Goal: Task Accomplishment & Management: Complete application form

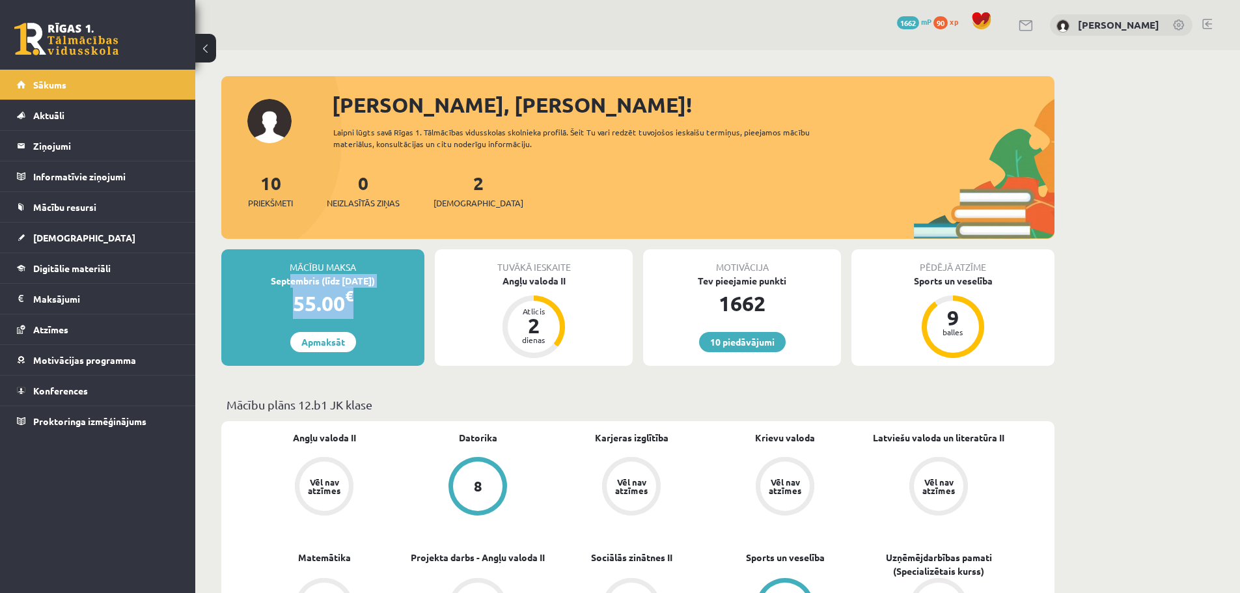
drag, startPoint x: 367, startPoint y: 294, endPoint x: 282, endPoint y: 286, distance: 85.7
click at [282, 286] on div "Mācību maksa Septembris (līdz 15.09.25) 55.00 € Apmaksāt" at bounding box center [322, 307] width 203 height 117
click at [275, 305] on div "55.00 €" at bounding box center [322, 303] width 203 height 31
click at [334, 344] on link "Apmaksāt" at bounding box center [323, 342] width 66 height 20
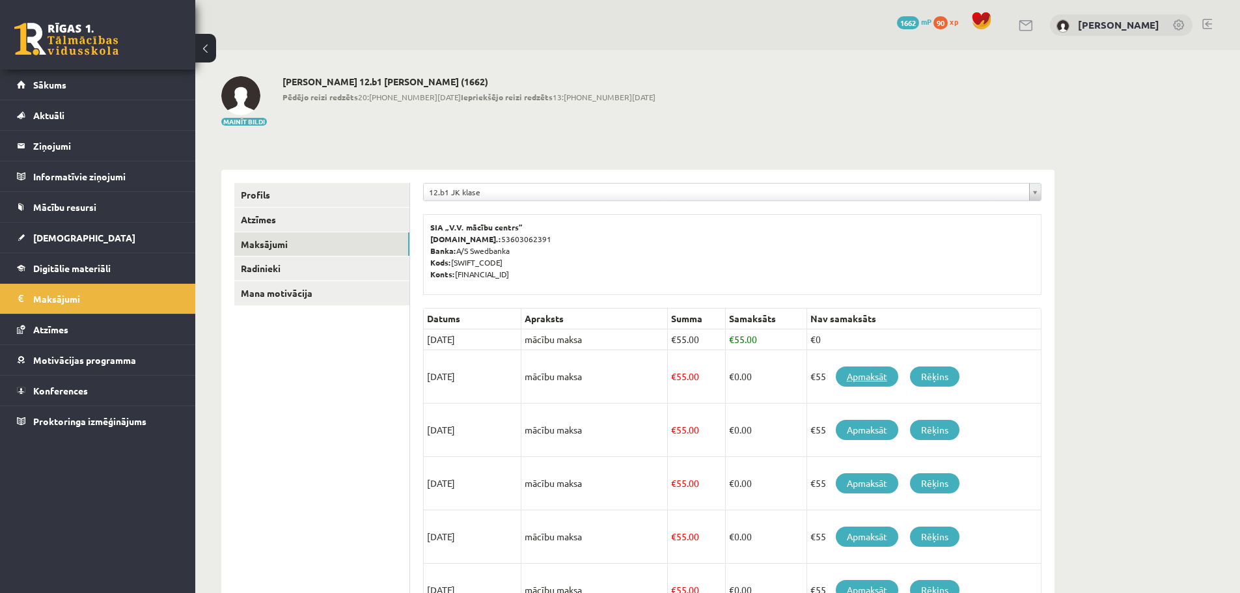
click at [865, 377] on link "Apmaksāt" at bounding box center [867, 377] width 63 height 20
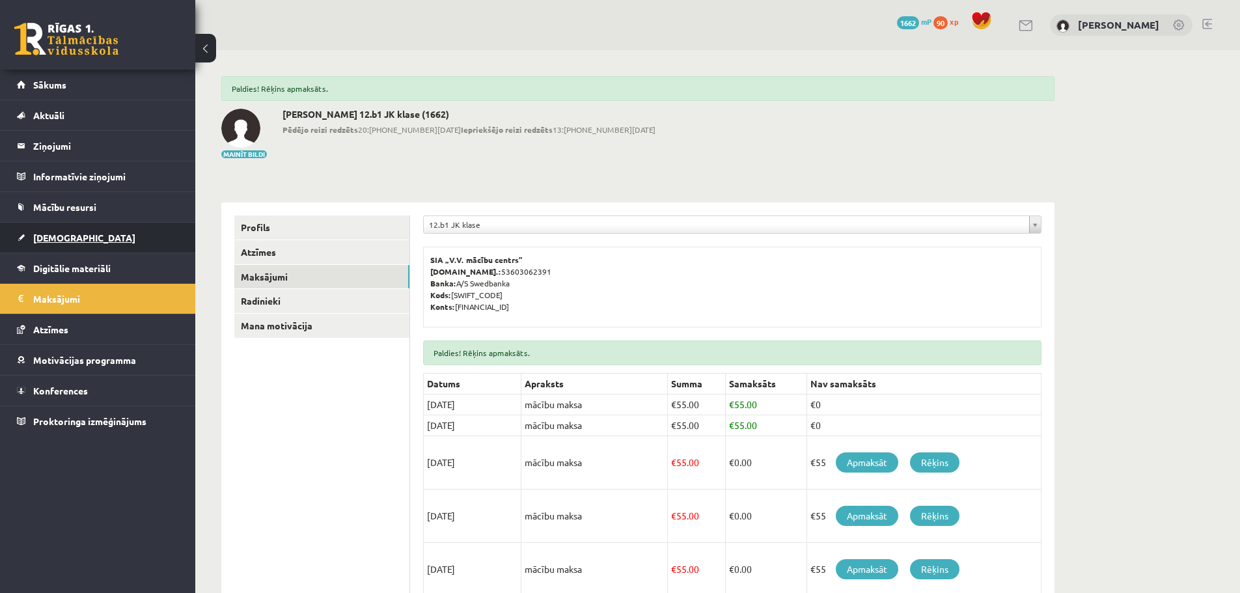
click at [48, 234] on span "[DEMOGRAPHIC_DATA]" at bounding box center [84, 238] width 102 height 12
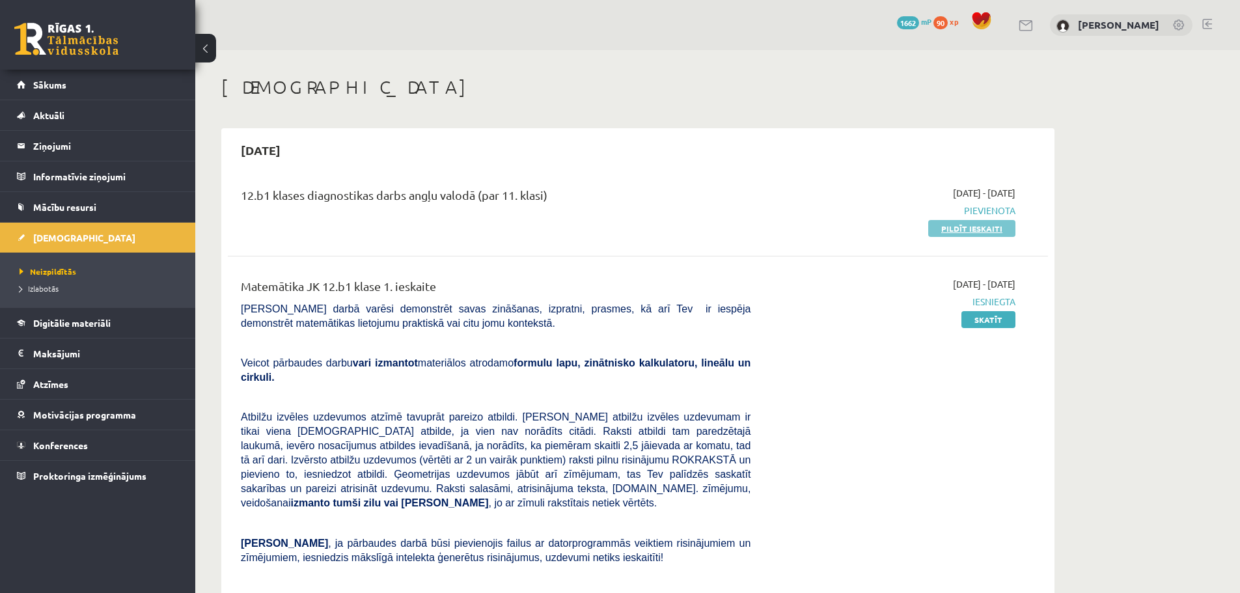
click at [992, 229] on link "Pildīt ieskaiti" at bounding box center [971, 228] width 87 height 17
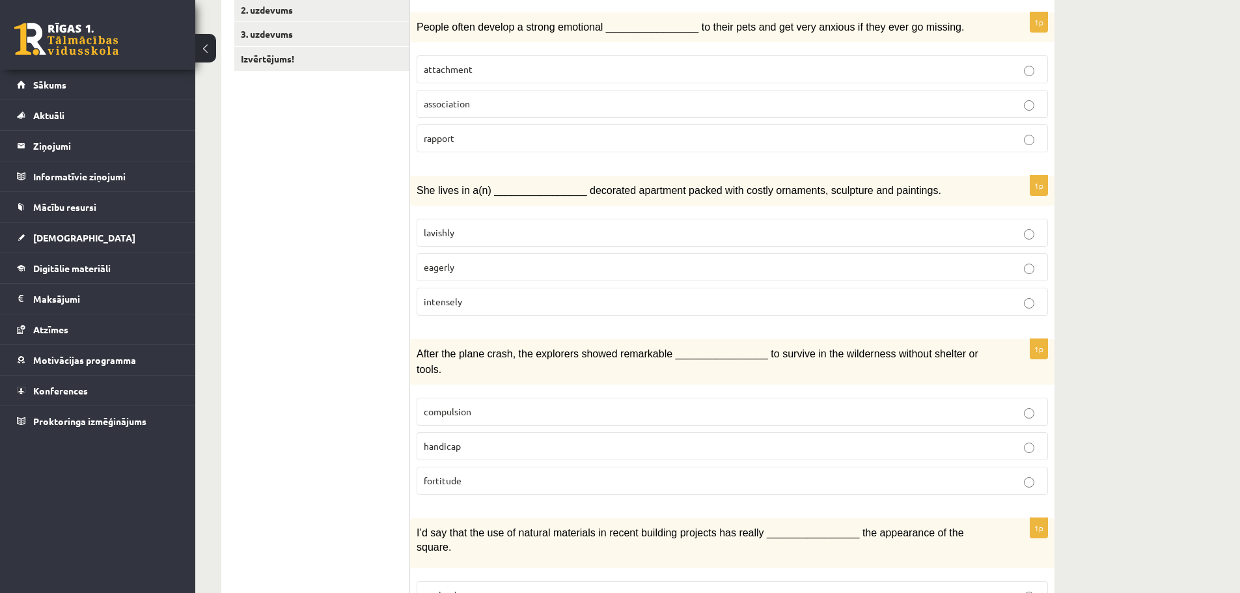
scroll to position [195, 0]
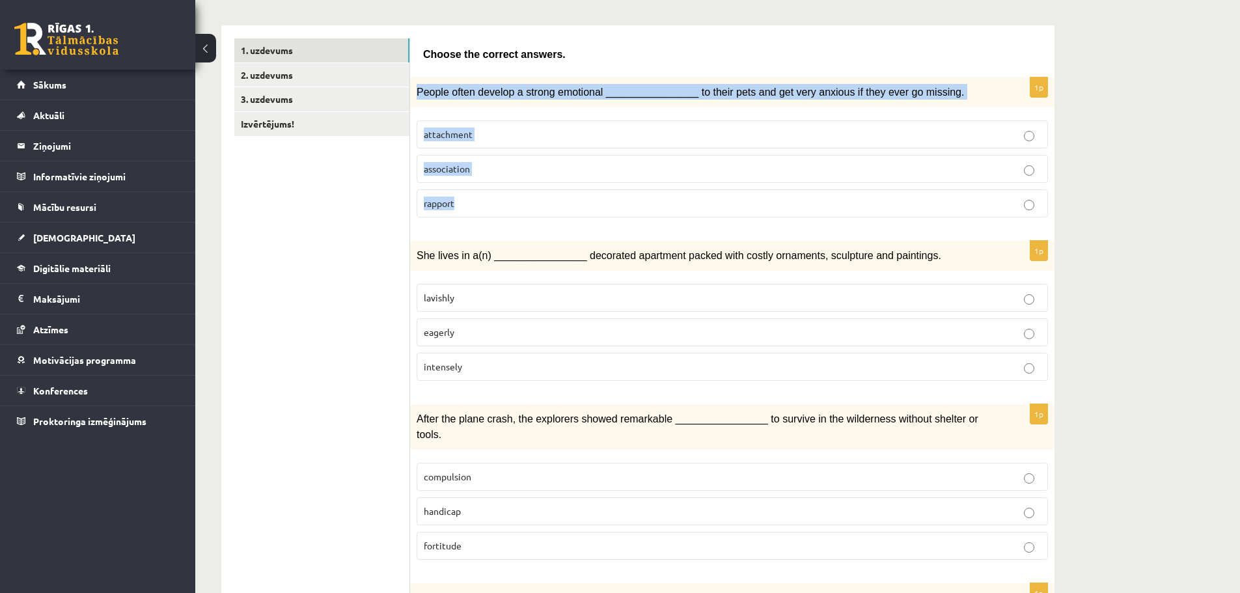
drag, startPoint x: 418, startPoint y: 90, endPoint x: 529, endPoint y: 223, distance: 173.8
click at [529, 223] on div "1p People often develop a strong emotional ________________ to their pets and g…" at bounding box center [732, 152] width 645 height 150
copy div "People often develop a strong emotional ________________ to their pets and get …"
click at [538, 124] on label "attachment" at bounding box center [733, 134] width 632 height 28
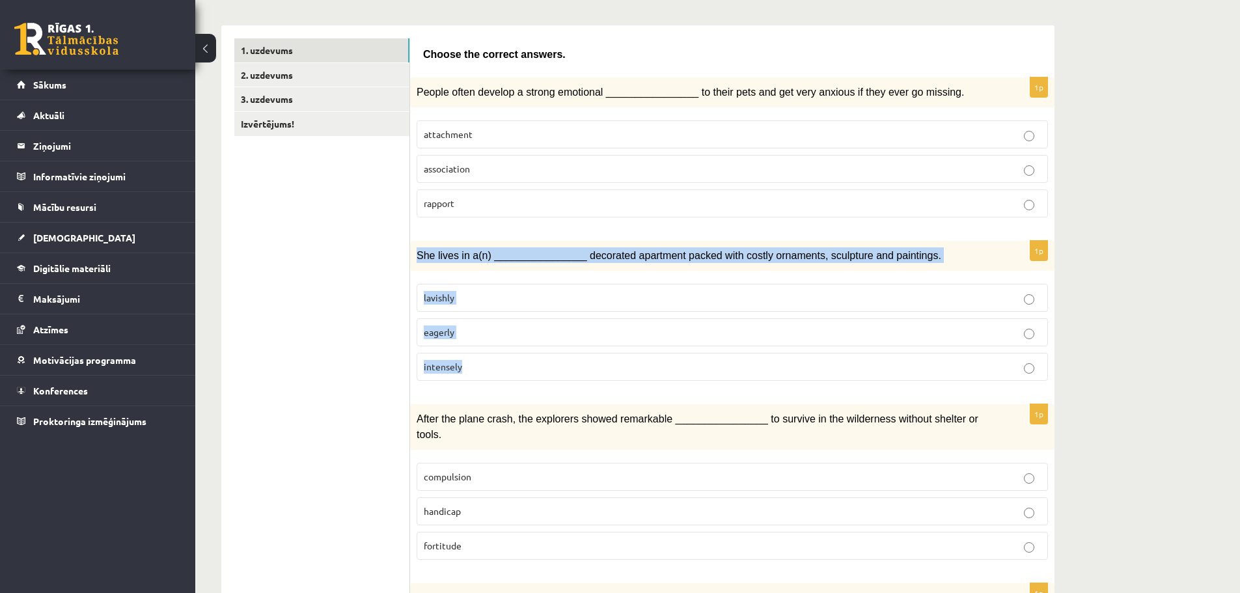
drag, startPoint x: 415, startPoint y: 256, endPoint x: 485, endPoint y: 329, distance: 101.3
click at [486, 363] on div "1p She lives in a(n) ________________ decorated apartment packed with costly or…" at bounding box center [732, 316] width 645 height 150
copy div "She lives in a(n) ________________ decorated apartment packed with costly ornam…"
click at [499, 292] on p "lavishly" at bounding box center [732, 298] width 617 height 14
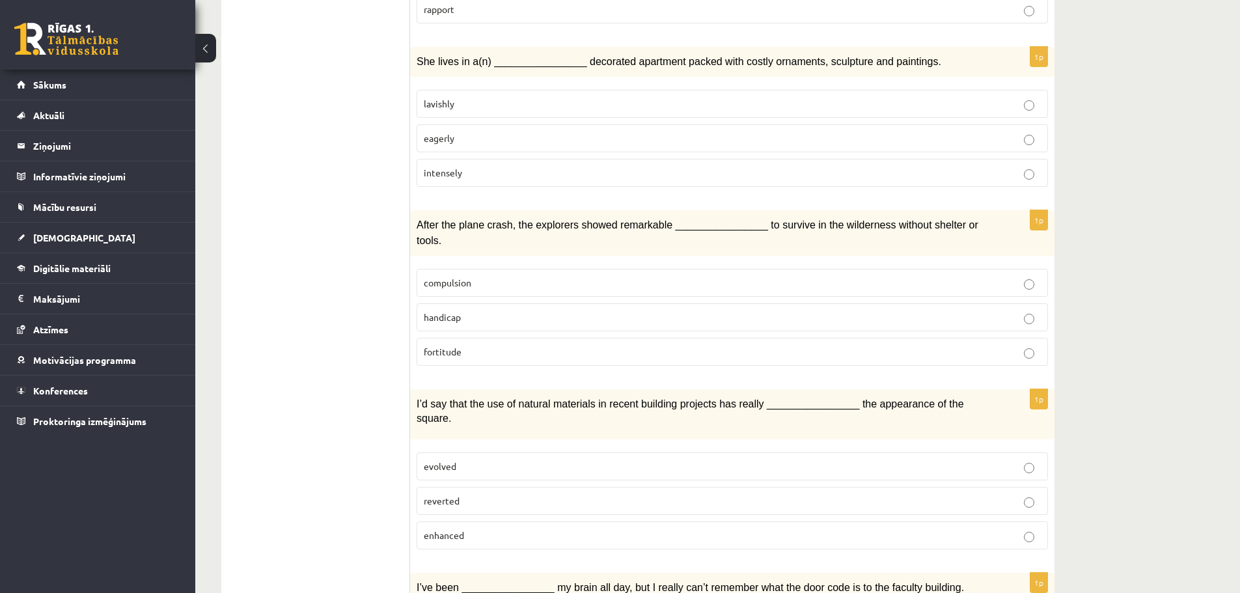
scroll to position [391, 0]
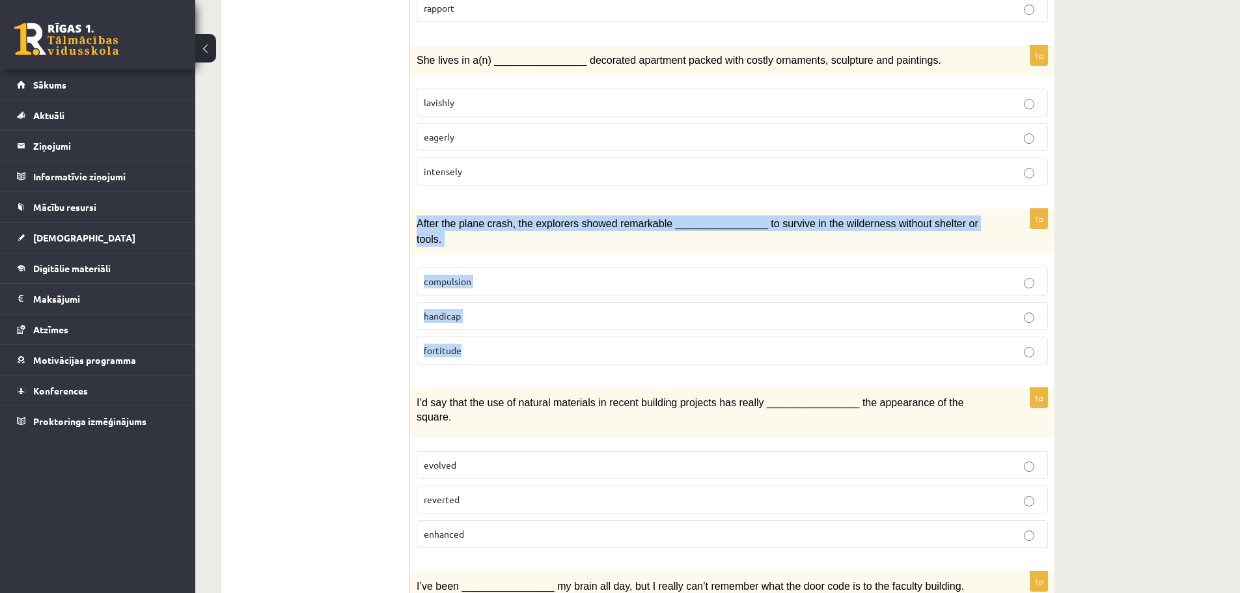
drag, startPoint x: 413, startPoint y: 223, endPoint x: 464, endPoint y: 339, distance: 125.9
click at [464, 339] on div "1p After the plane crash, the explorers showed remarkable ________________ to s…" at bounding box center [732, 292] width 645 height 166
copy div "After the plane crash, the explorers showed remarkable ________________ to surv…"
click at [485, 337] on label "fortitude" at bounding box center [733, 351] width 632 height 28
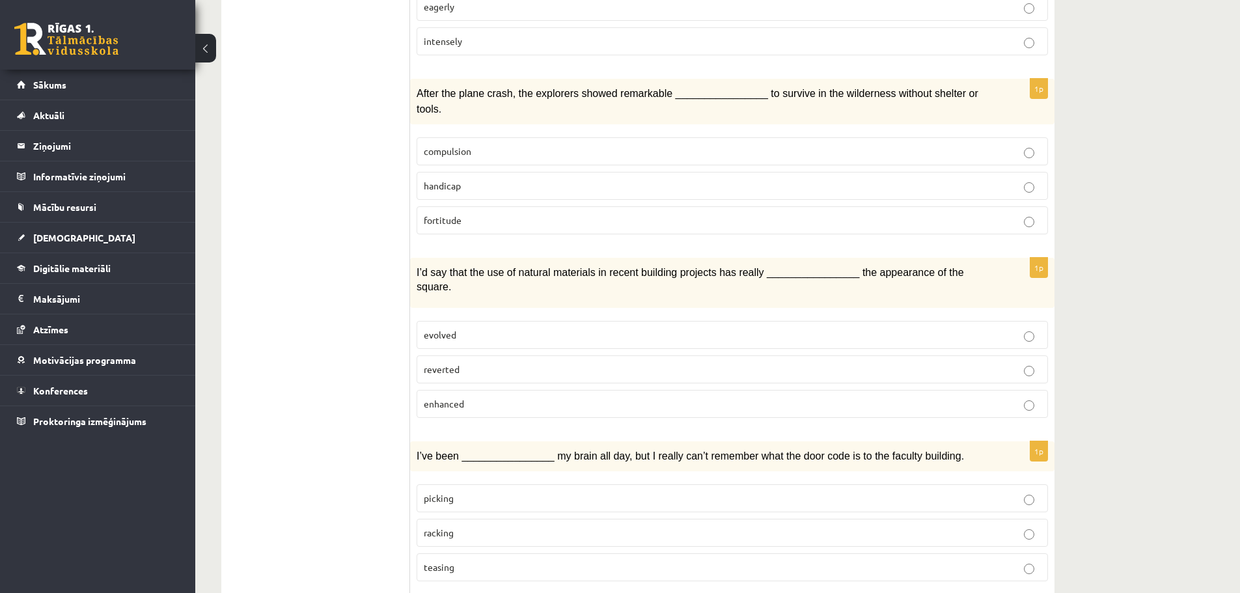
scroll to position [586, 0]
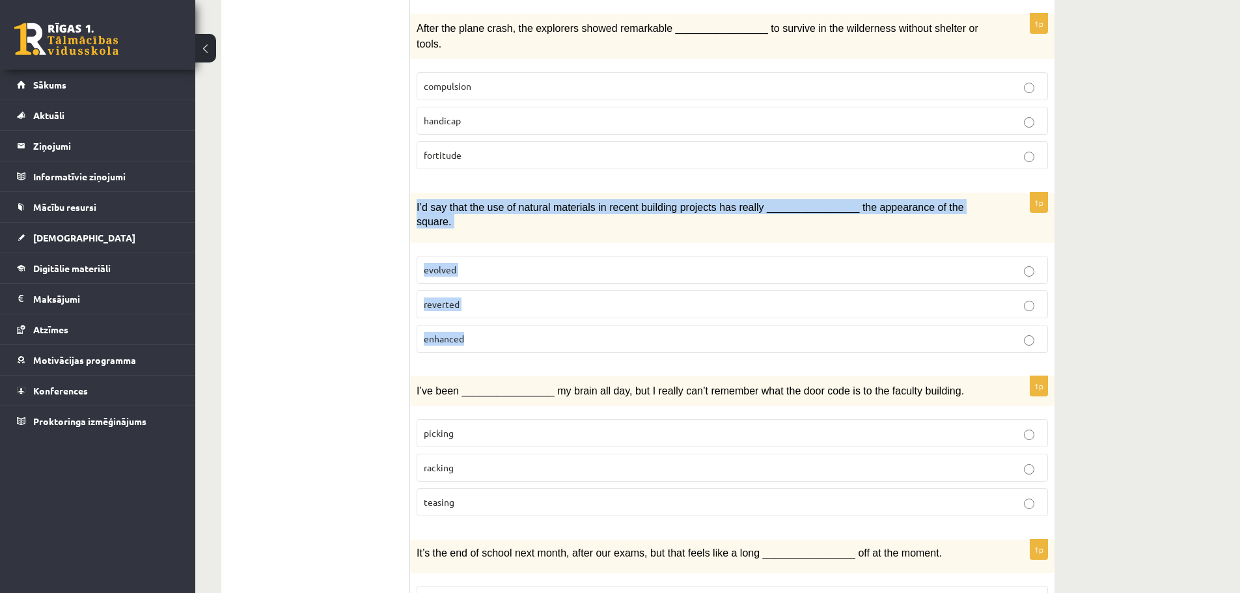
drag, startPoint x: 416, startPoint y: 190, endPoint x: 463, endPoint y: 257, distance: 81.8
click at [497, 313] on div "1p I’d say that the use of natural materials in recent building projects has re…" at bounding box center [732, 278] width 645 height 171
copy div "I’d say that the use of natural materials in recent building projects has reall…"
click at [479, 332] on p "enhanced" at bounding box center [732, 339] width 617 height 14
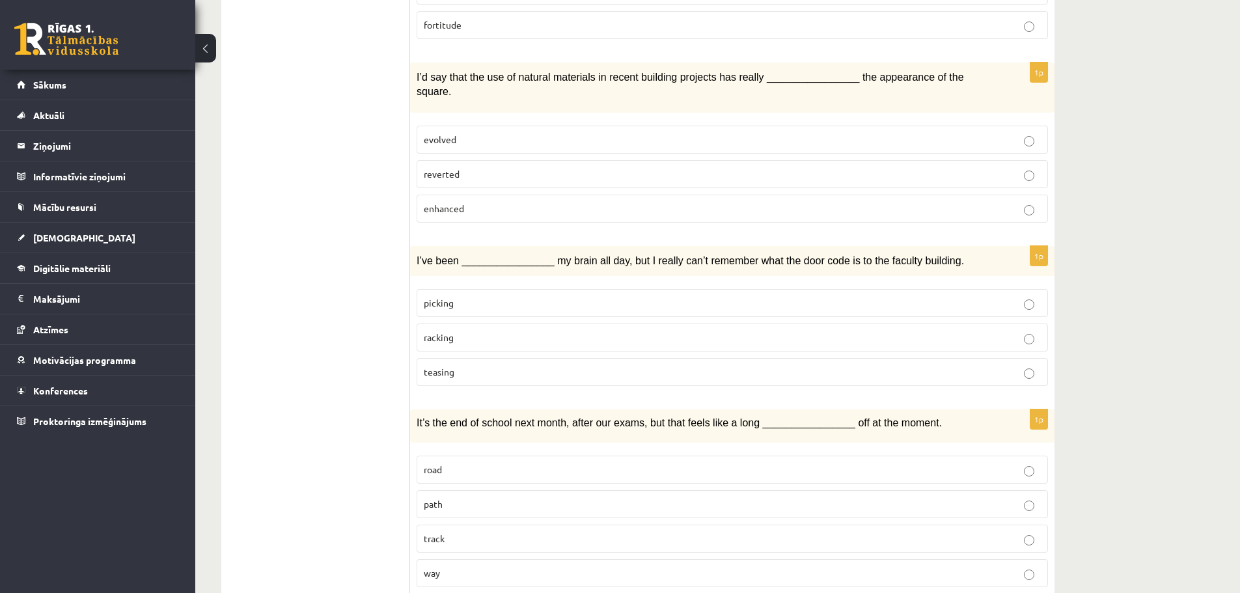
scroll to position [781, 0]
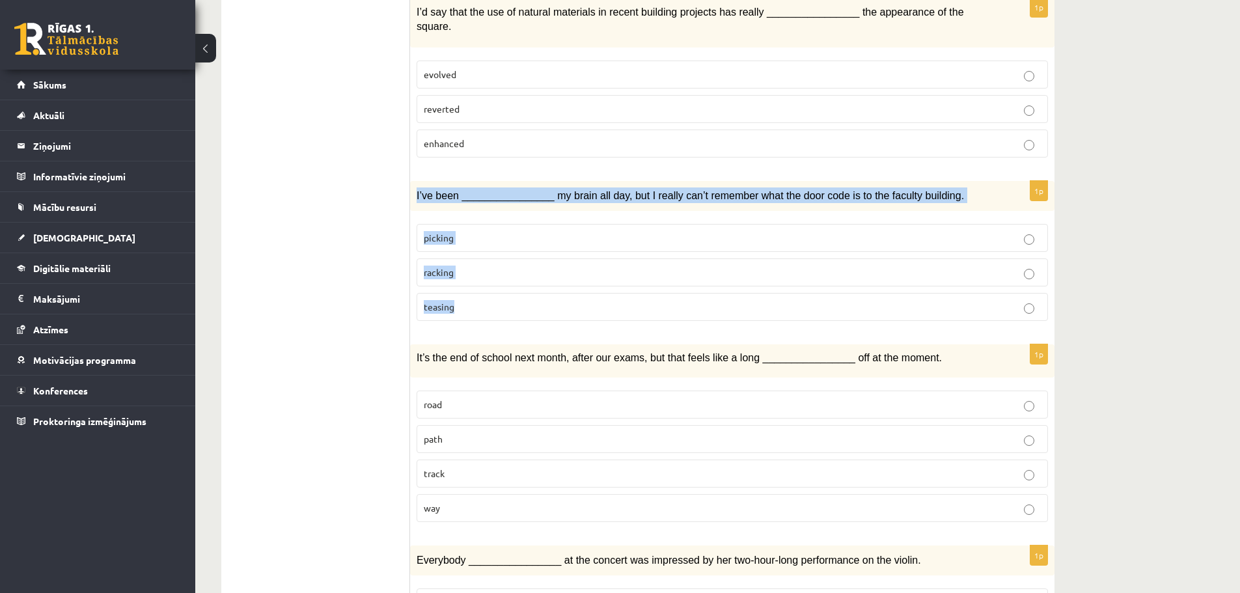
drag, startPoint x: 413, startPoint y: 161, endPoint x: 456, endPoint y: 286, distance: 131.4
click at [456, 286] on div "1p I’ve been ________________ my brain all day, but I really can’t remember wha…" at bounding box center [732, 256] width 645 height 150
copy div "I’ve been ________________ my brain all day, but I really can’t remember what t…"
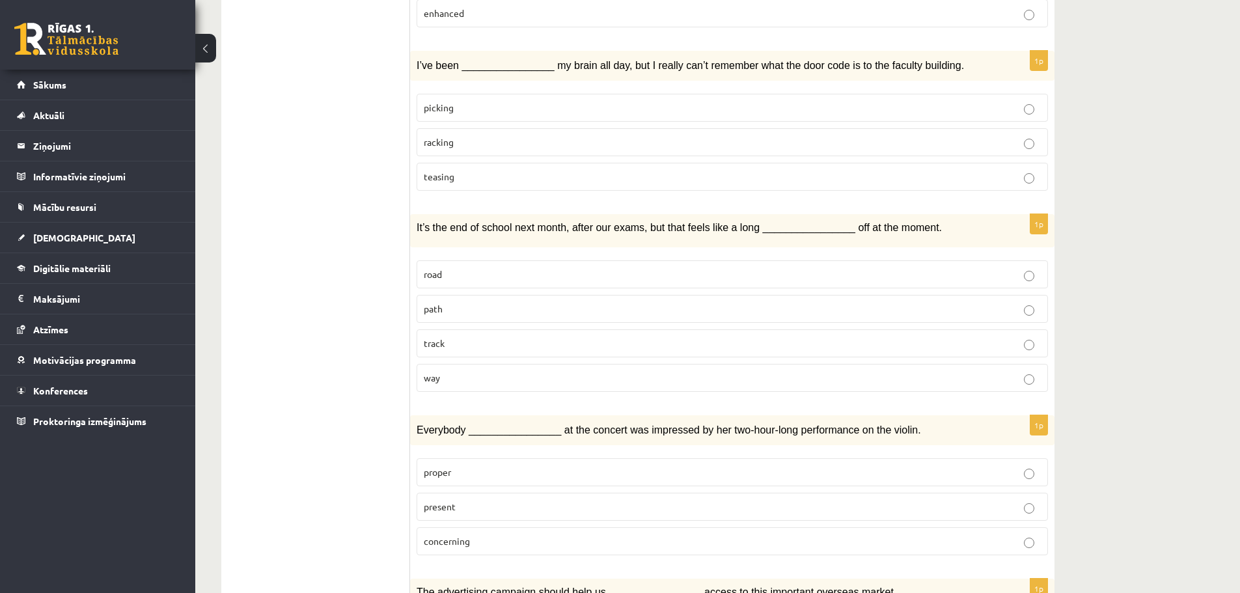
click at [318, 309] on ul "1. uzdevums 2. uzdevums 3. uzdevums Izvērtējums!" at bounding box center [322, 403] width 176 height 2162
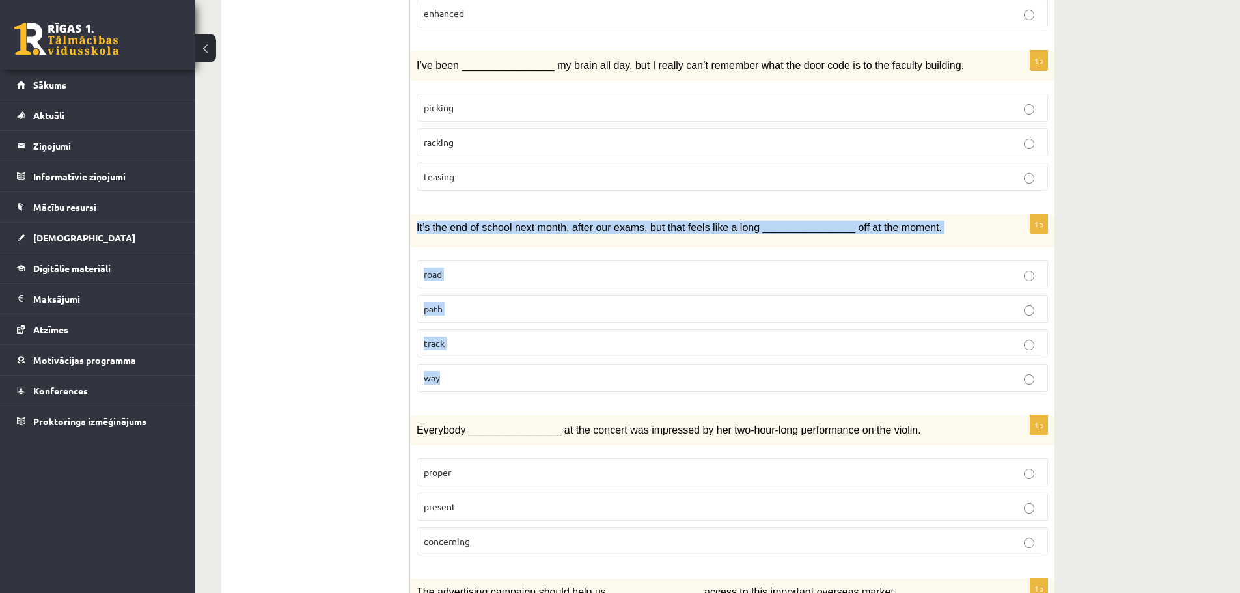
drag, startPoint x: 417, startPoint y: 191, endPoint x: 501, endPoint y: 350, distance: 179.7
click at [501, 350] on div "1p It’s the end of school next month, after our exams, but that feels like a lo…" at bounding box center [732, 308] width 645 height 188
copy div "It’s the end of school next month, after our exams, but that feels like a long …"
click at [460, 371] on p "way" at bounding box center [732, 378] width 617 height 14
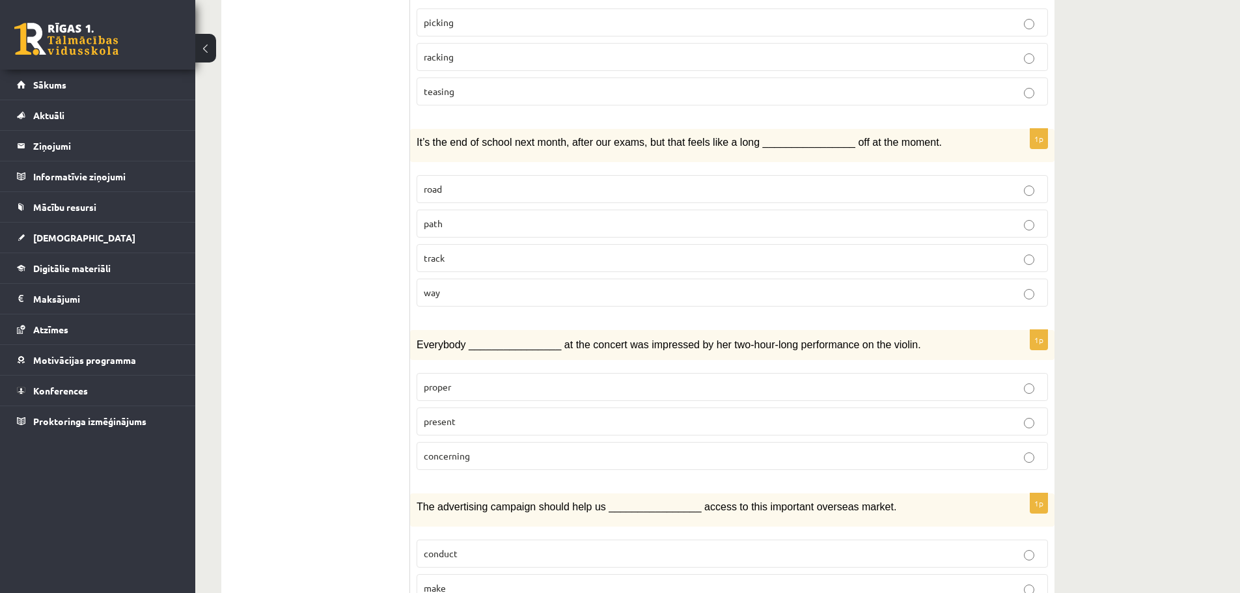
scroll to position [1107, 0]
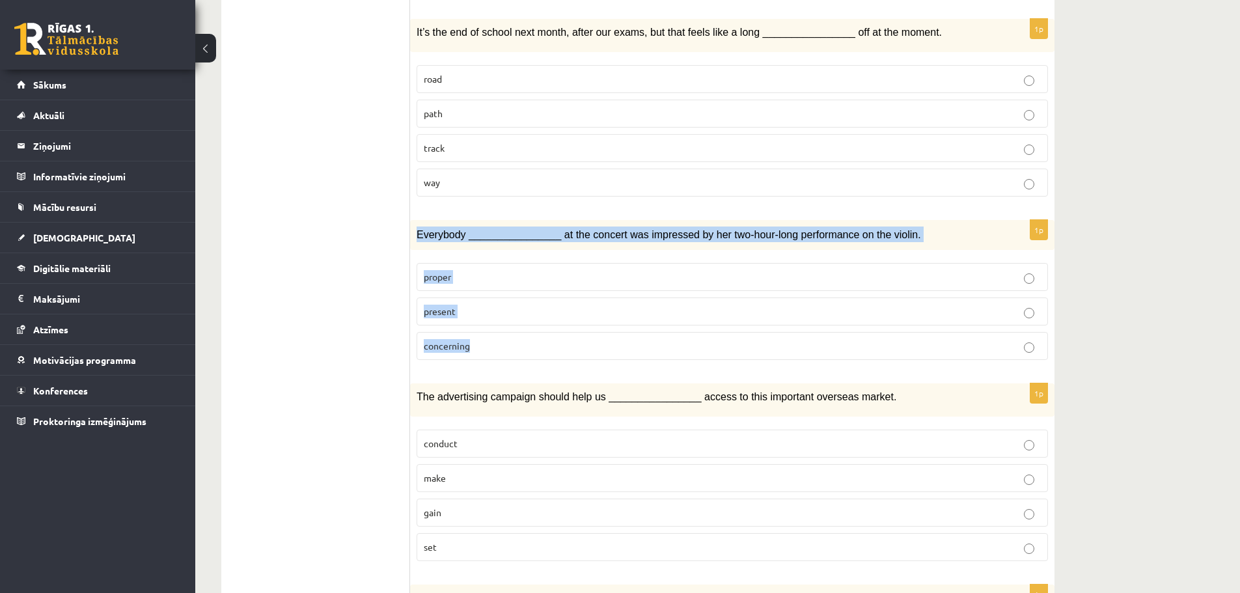
drag, startPoint x: 420, startPoint y: 203, endPoint x: 486, endPoint y: 311, distance: 126.0
click at [486, 311] on div "1p Everybody ________________ at the concert was impressed by her two-hour-long…" at bounding box center [732, 295] width 645 height 150
copy div "Everybody ________________ at the concert was impressed by her two-hour-long pe…"
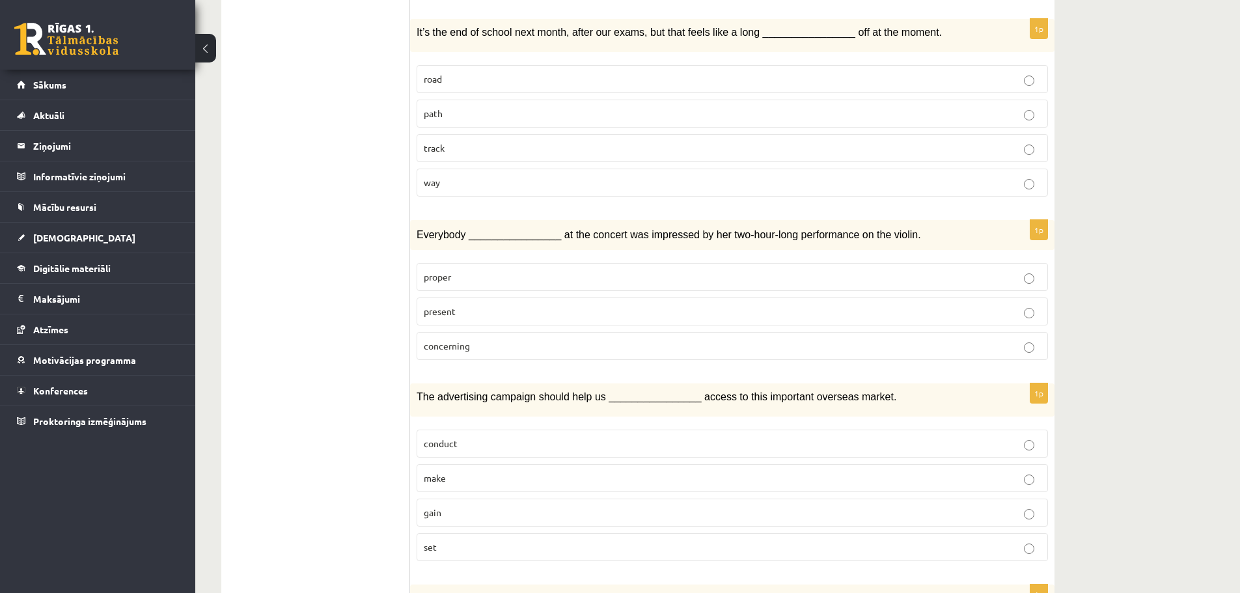
click at [337, 408] on ul "1. uzdevums 2. uzdevums 3. uzdevums Izvērtējums!" at bounding box center [322, 208] width 176 height 2162
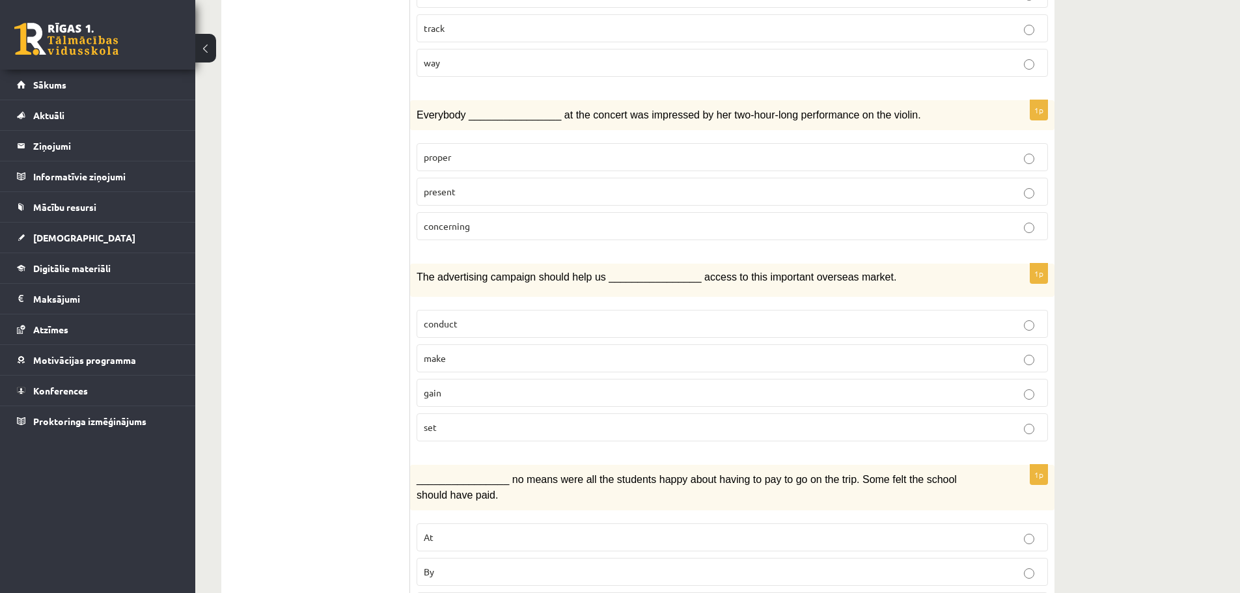
scroll to position [1237, 0]
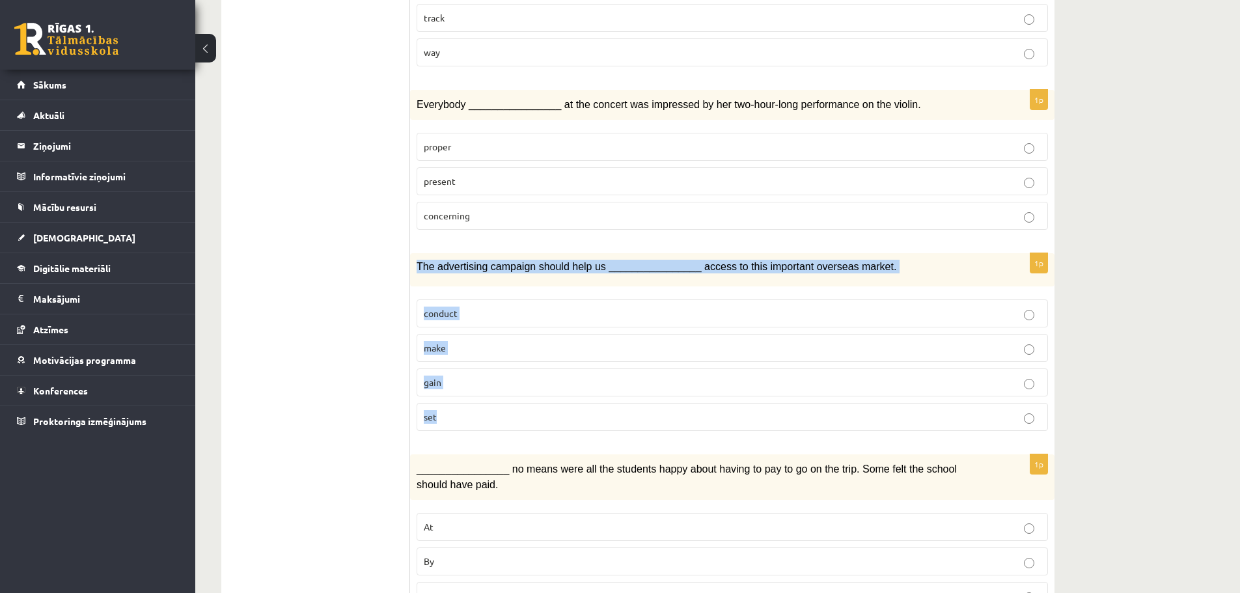
drag, startPoint x: 416, startPoint y: 232, endPoint x: 484, endPoint y: 388, distance: 170.3
click at [484, 388] on div "1p The advertising campaign should help us ________________ access to this impo…" at bounding box center [732, 347] width 645 height 188
copy div "The advertising campaign should help us ________________ access to this importa…"
click at [464, 376] on p "gain" at bounding box center [732, 383] width 617 height 14
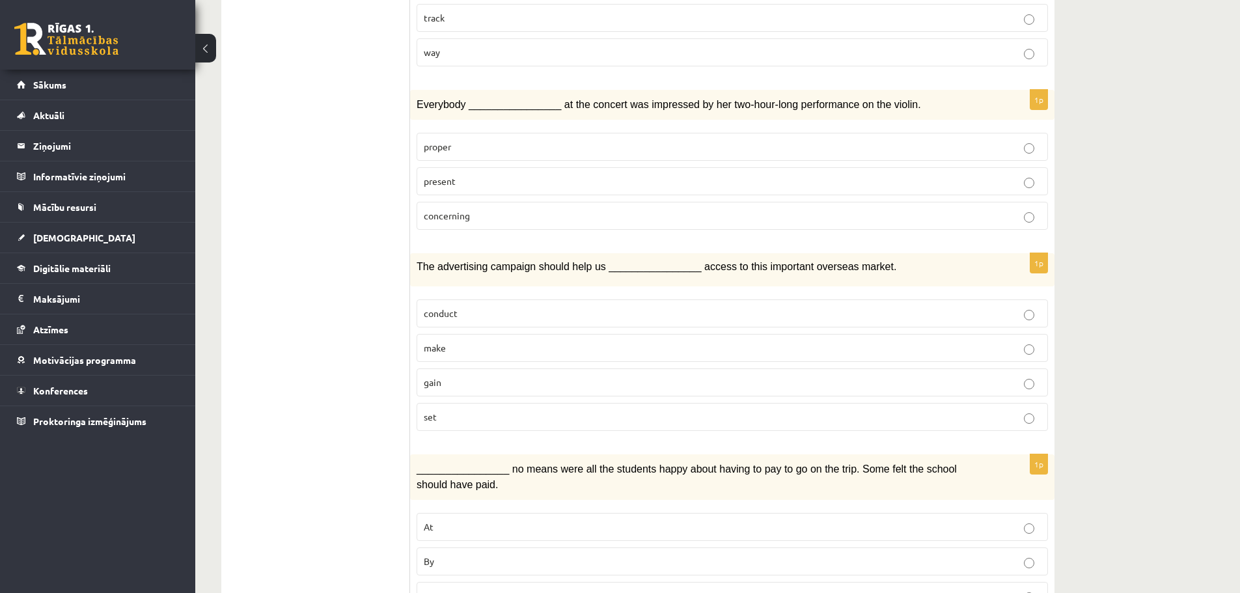
click at [341, 413] on ul "1. uzdevums 2. uzdevums 3. uzdevums Izvērtējums!" at bounding box center [322, 78] width 176 height 2162
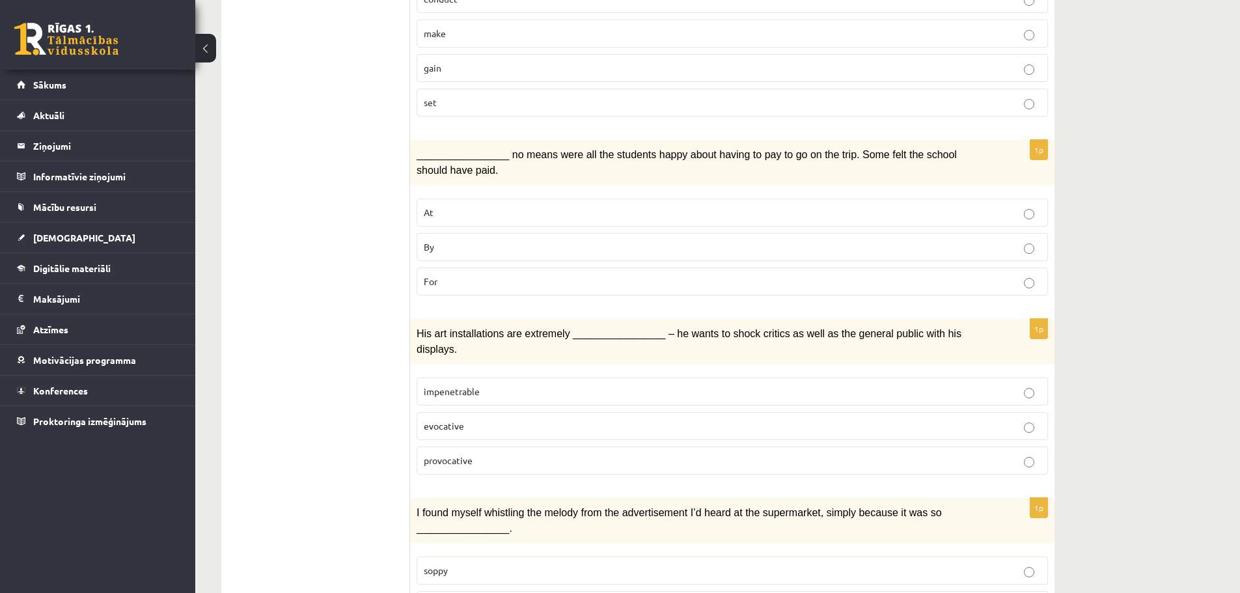
scroll to position [1563, 0]
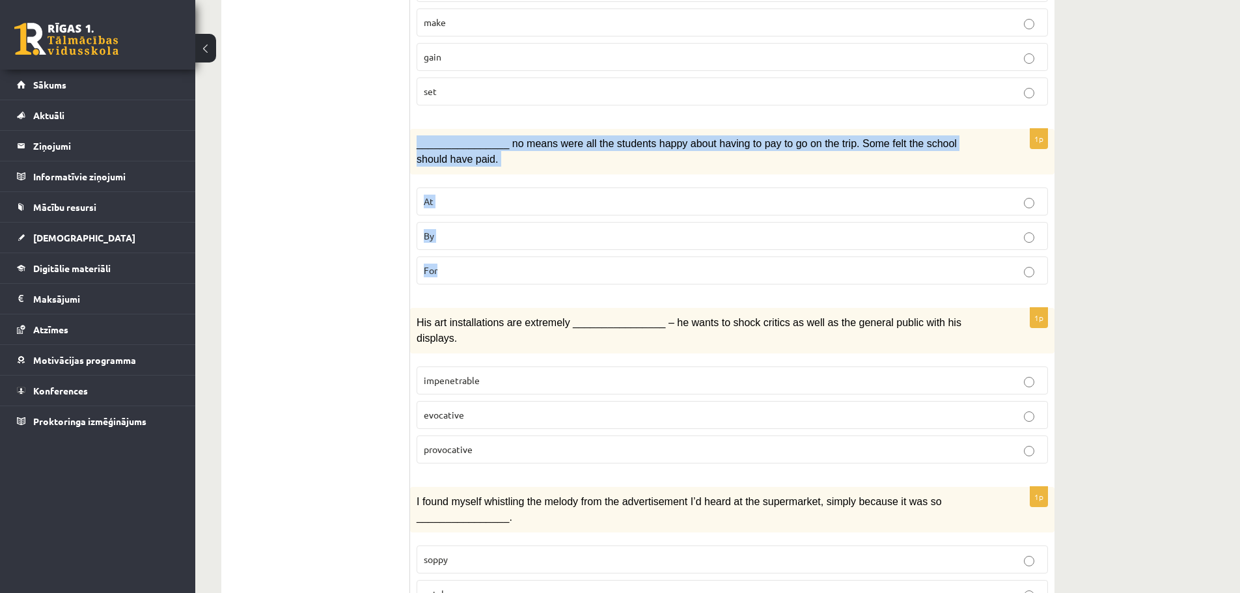
drag, startPoint x: 417, startPoint y: 105, endPoint x: 485, endPoint y: 240, distance: 150.5
click at [485, 240] on div "1p ________________ no means were all the students happy about having to pay to…" at bounding box center [732, 212] width 645 height 166
copy div "________________ no means were all the students happy about having to pay to go…"
click at [472, 229] on p "By" at bounding box center [732, 236] width 617 height 14
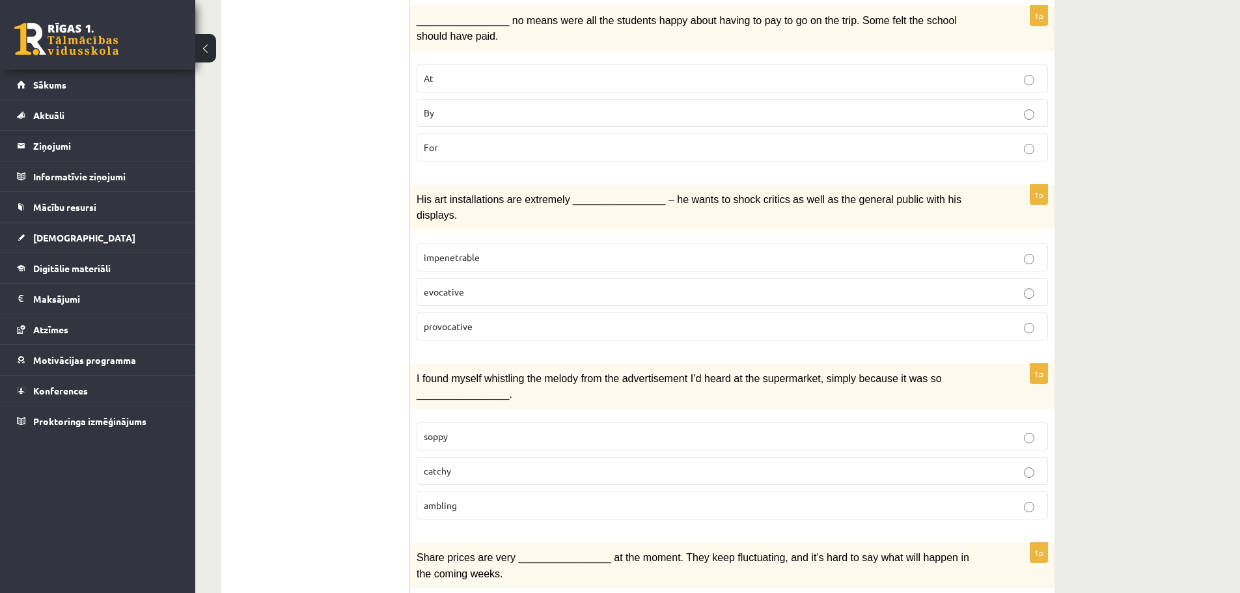
scroll to position [1693, 0]
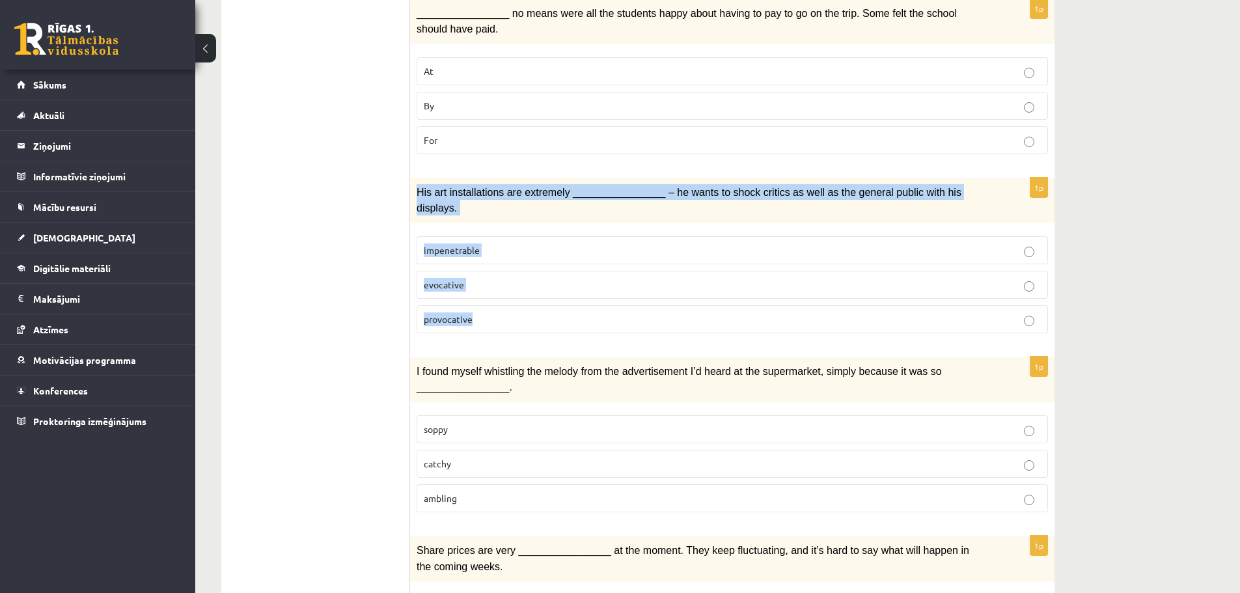
drag, startPoint x: 418, startPoint y: 154, endPoint x: 465, endPoint y: 171, distance: 49.6
click at [490, 277] on div "1p His art installations are extremely ________________ – he wants to shock cri…" at bounding box center [732, 261] width 645 height 166
copy div "His art installations are extremely ________________ – he wants to shock critic…"
click at [469, 313] on span "provocative" at bounding box center [448, 319] width 49 height 12
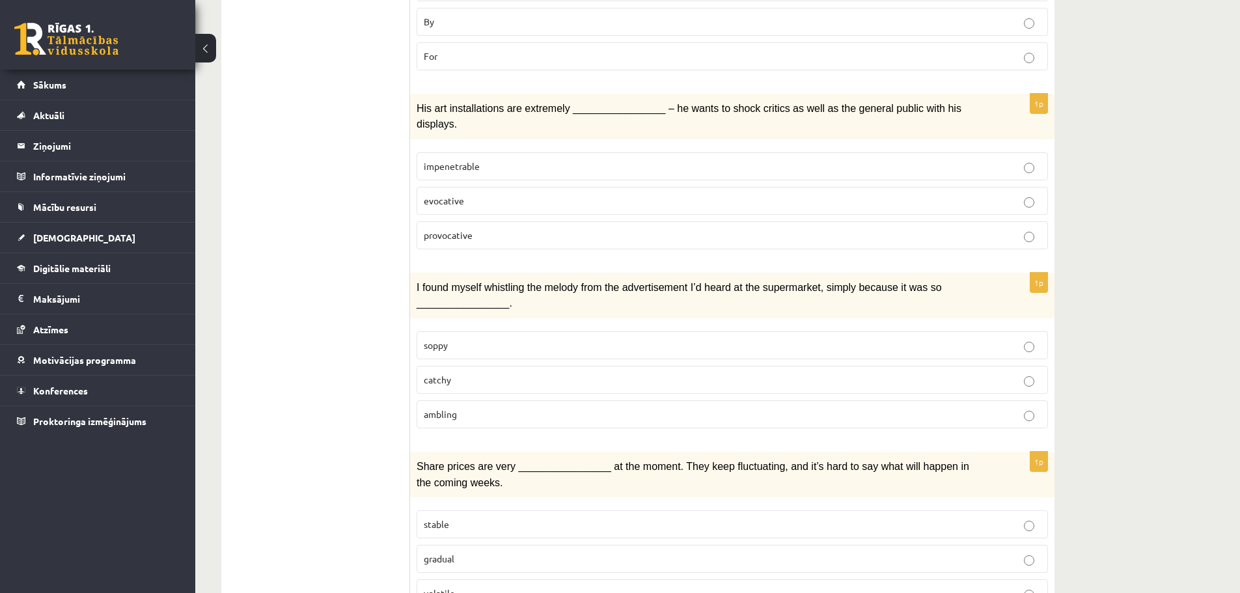
scroll to position [1787, 0]
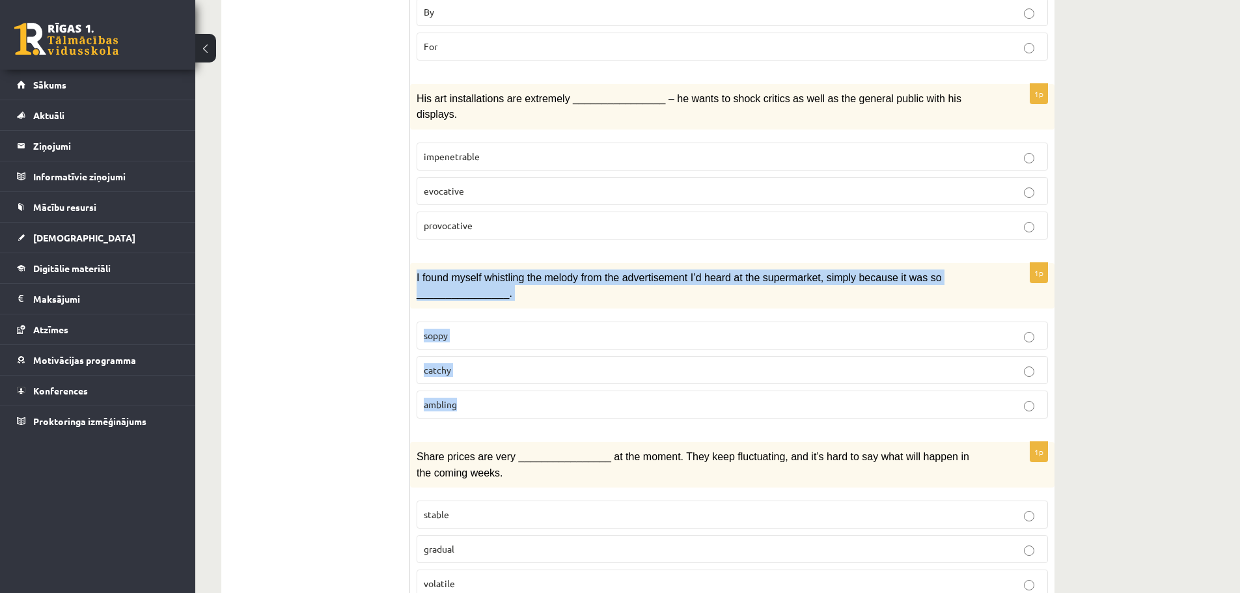
drag, startPoint x: 417, startPoint y: 227, endPoint x: 487, endPoint y: 351, distance: 142.3
click at [487, 351] on div "1p I found myself whistling the melody from the advertisement I’d heard at the …" at bounding box center [732, 346] width 645 height 166
click at [439, 364] on span "catchy" at bounding box center [437, 370] width 27 height 12
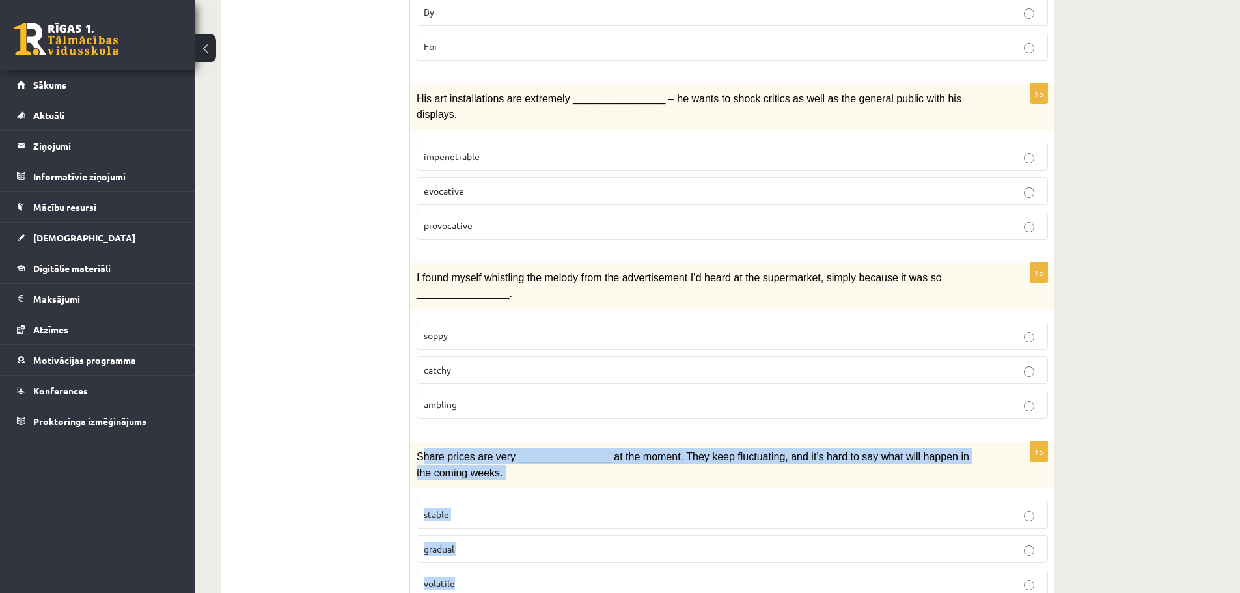
drag, startPoint x: 422, startPoint y: 406, endPoint x: 431, endPoint y: 430, distance: 25.8
click at [490, 529] on div "1p Share prices are very ________________ at the moment. They keep fluctuating,…" at bounding box center [732, 525] width 645 height 166
click at [430, 442] on div "Share prices are very ________________ at the moment. They keep fluctuating, an…" at bounding box center [732, 465] width 645 height 46
drag, startPoint x: 415, startPoint y: 404, endPoint x: 459, endPoint y: 487, distance: 93.8
click at [463, 527] on div "1p Share prices are very ________________ at the moment. They keep fluctuating,…" at bounding box center [732, 525] width 645 height 166
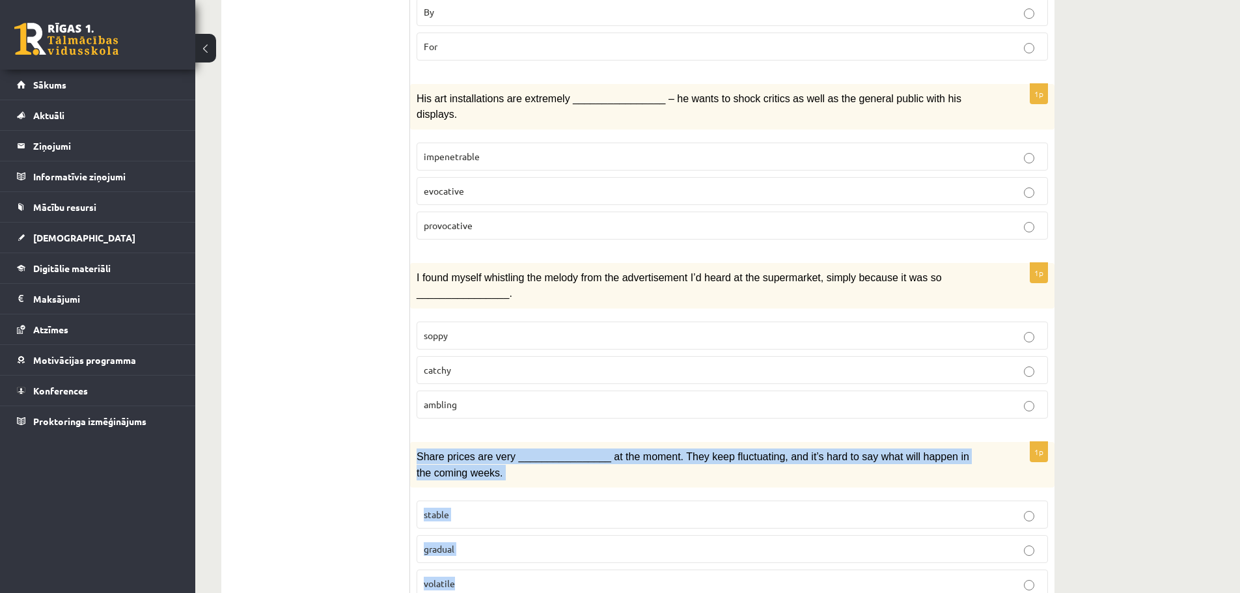
click at [454, 578] on span "volatile" at bounding box center [439, 584] width 31 height 12
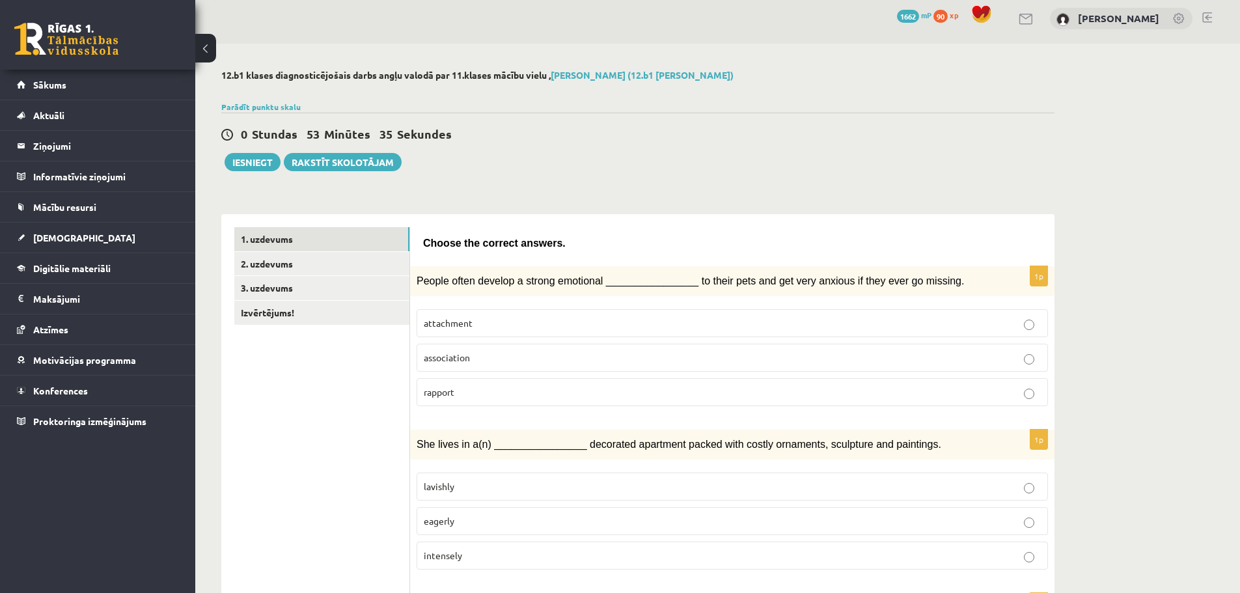
scroll to position [0, 0]
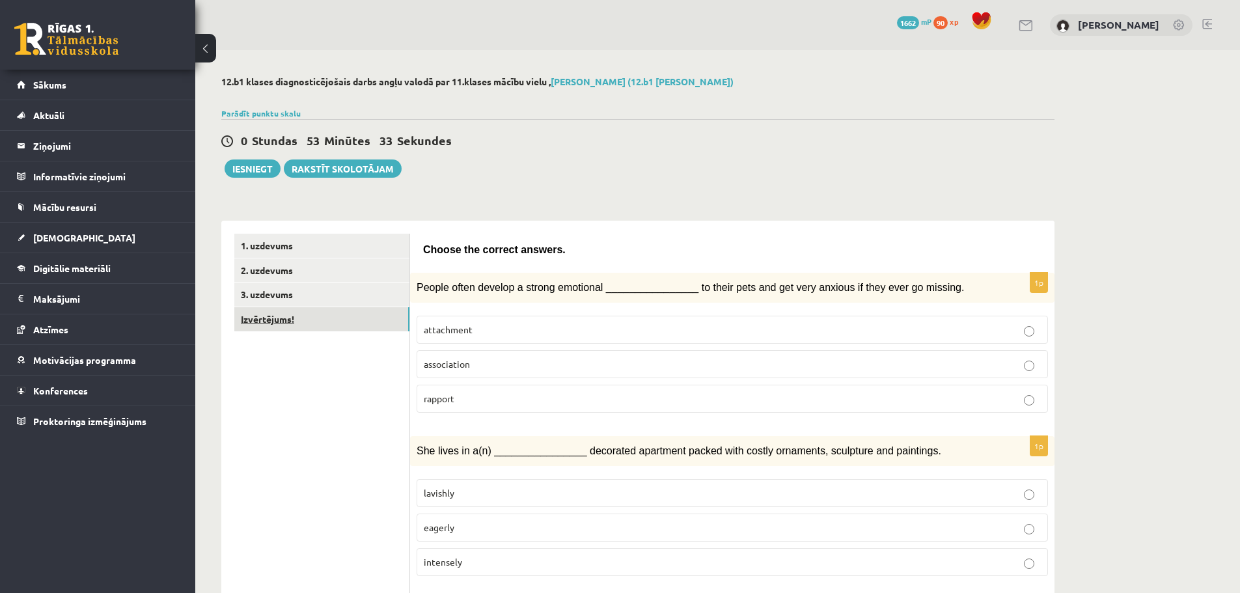
click at [276, 314] on link "Izvērtējums!" at bounding box center [321, 319] width 175 height 24
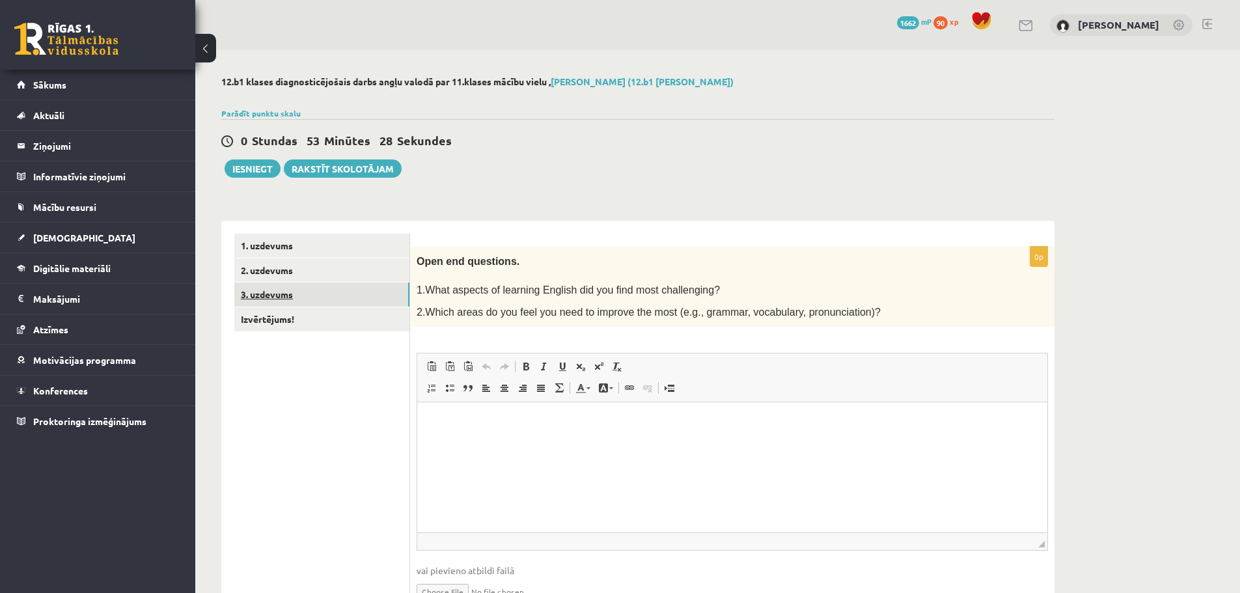
click at [275, 290] on link "3. uzdevums" at bounding box center [321, 295] width 175 height 24
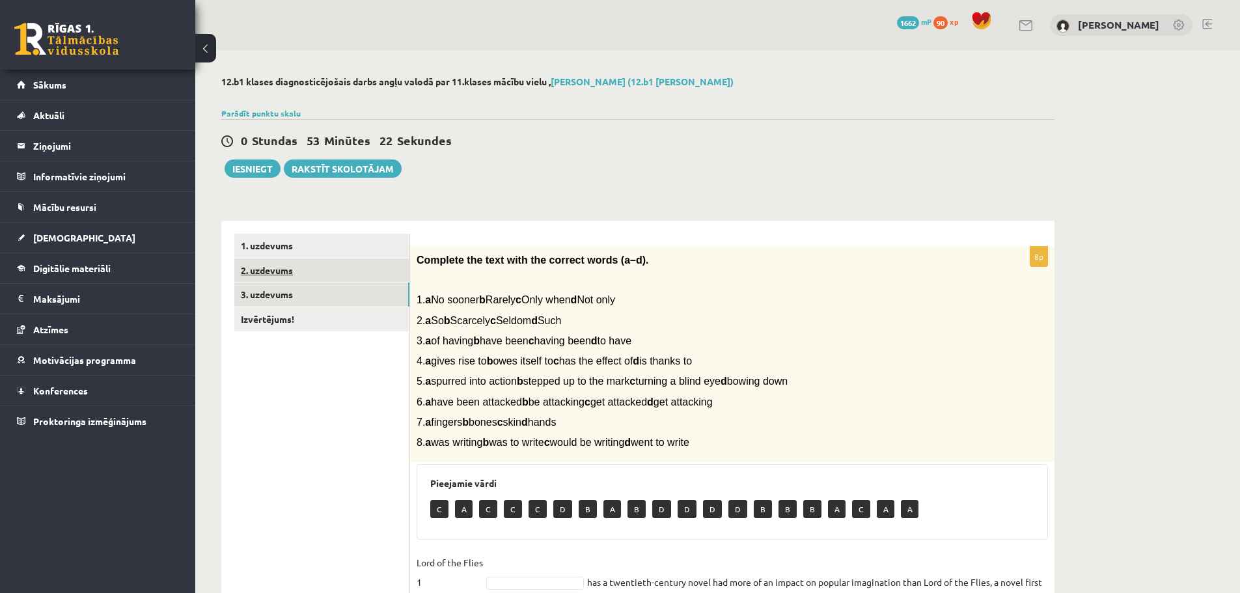
click at [285, 272] on link "2. uzdevums" at bounding box center [321, 270] width 175 height 24
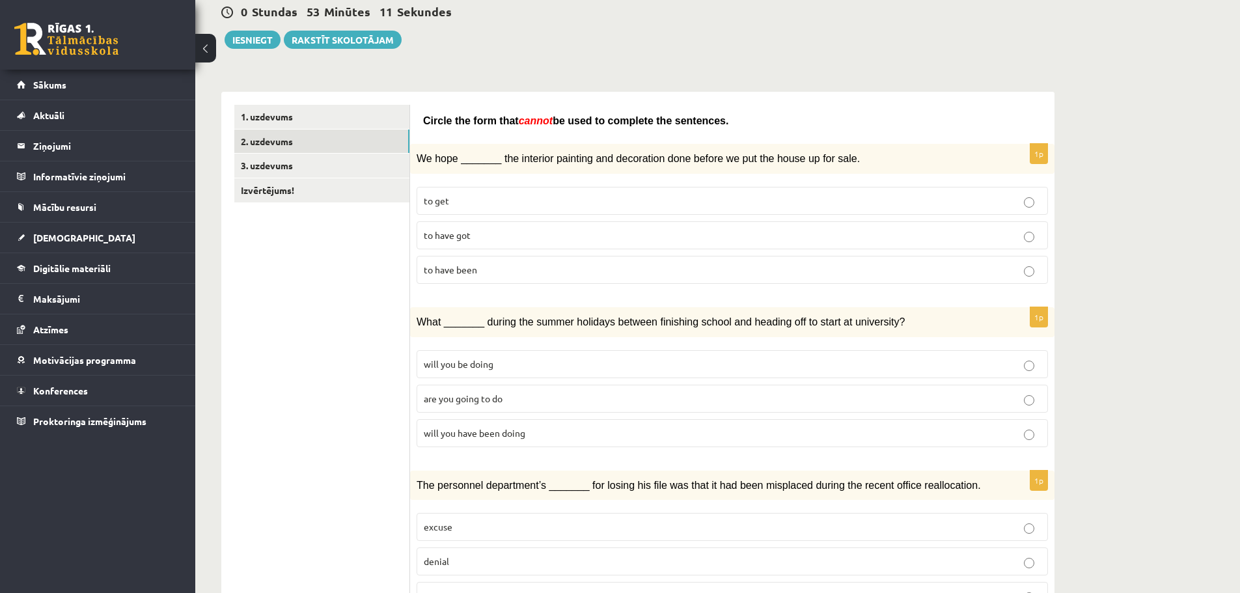
scroll to position [130, 0]
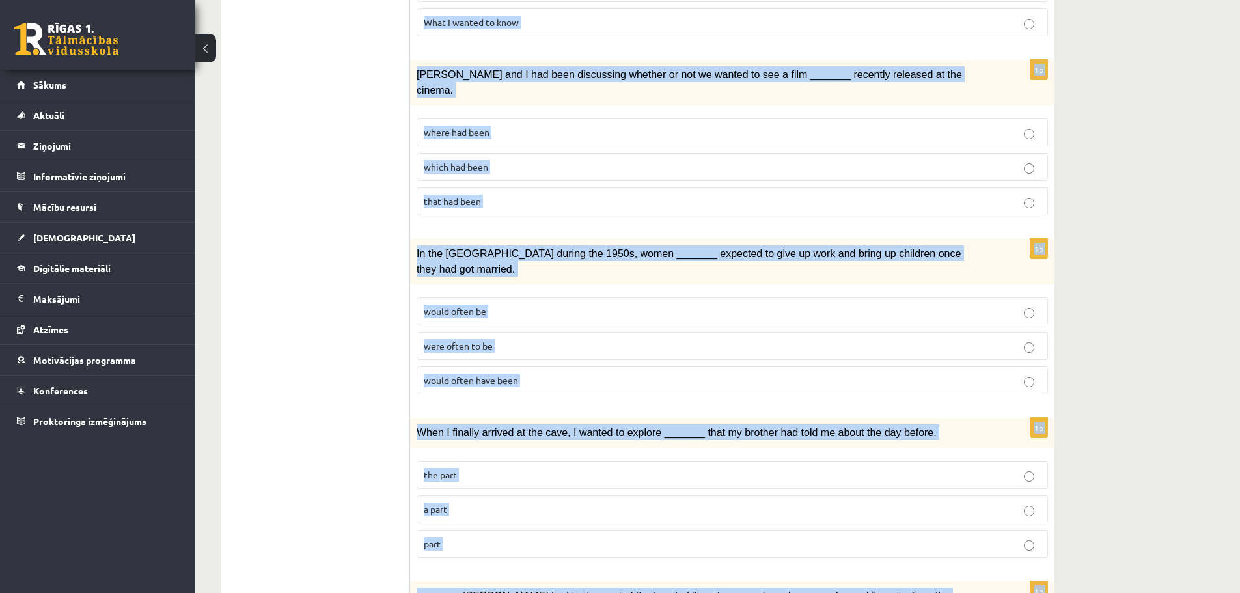
scroll to position [1332, 0]
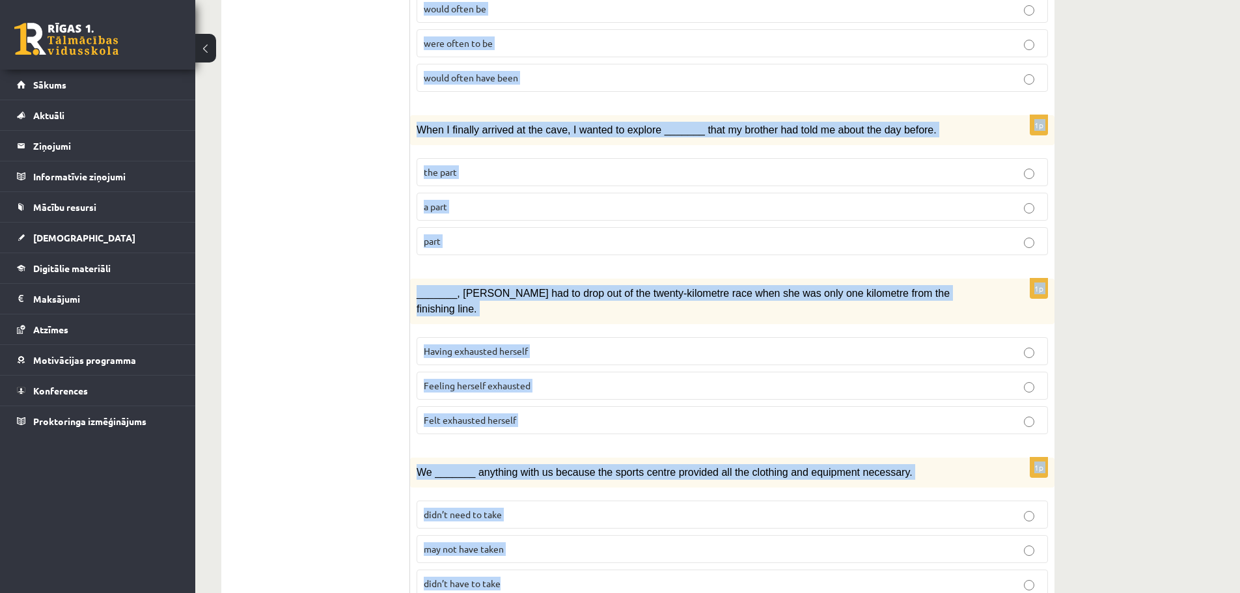
drag, startPoint x: 423, startPoint y: 115, endPoint x: 814, endPoint y: 599, distance: 621.8
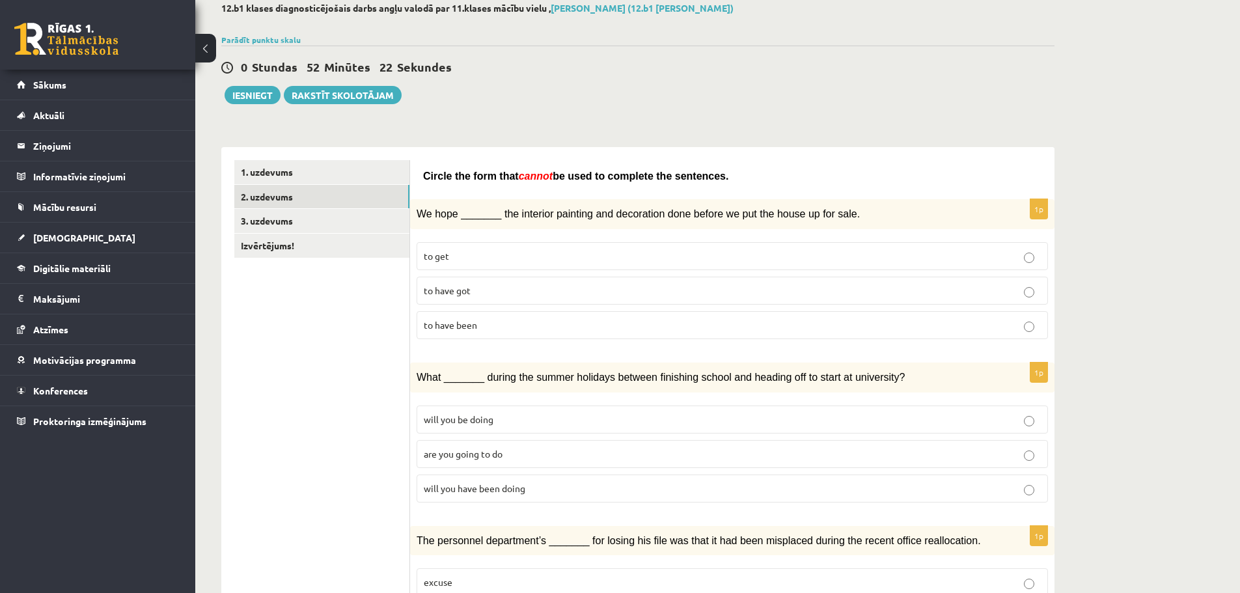
scroll to position [130, 0]
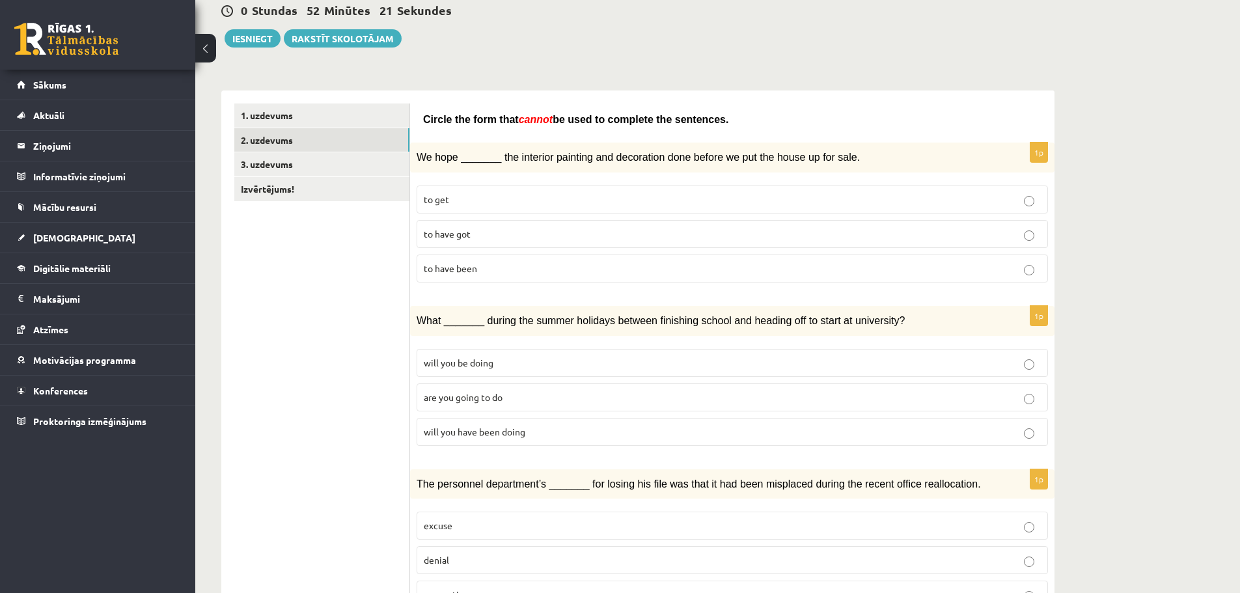
click at [473, 271] on span "to have been" at bounding box center [450, 268] width 53 height 12
drag, startPoint x: 451, startPoint y: 434, endPoint x: 432, endPoint y: 418, distance: 24.5
click at [451, 434] on span "will you have been doing" at bounding box center [475, 432] width 102 height 12
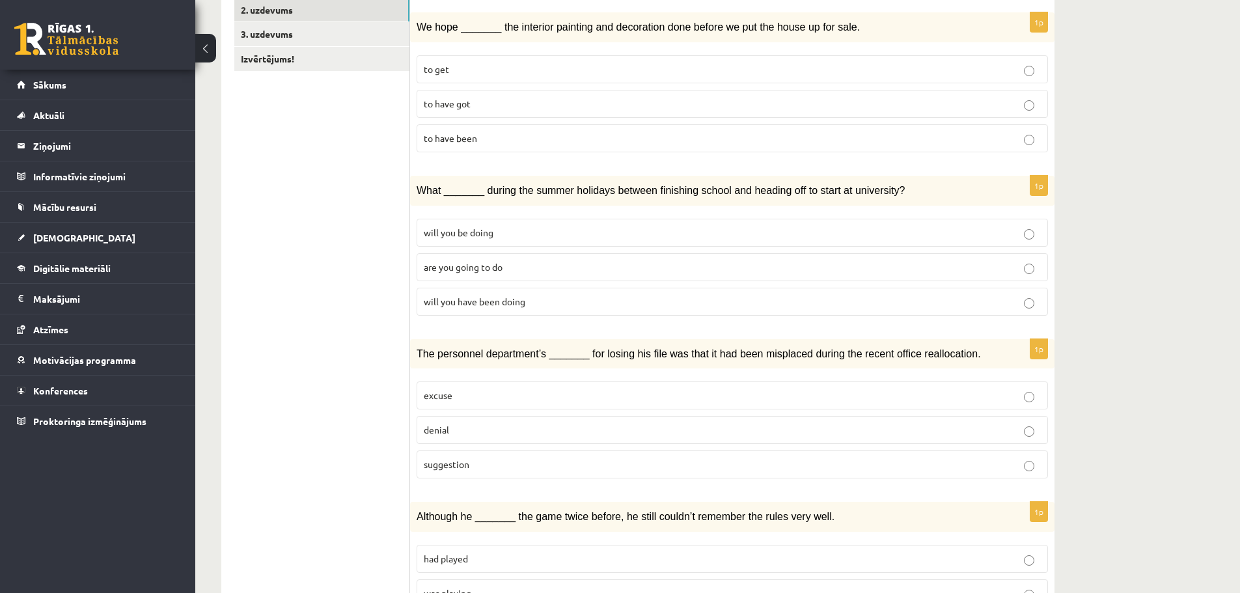
click at [465, 423] on p "denial" at bounding box center [732, 430] width 617 height 14
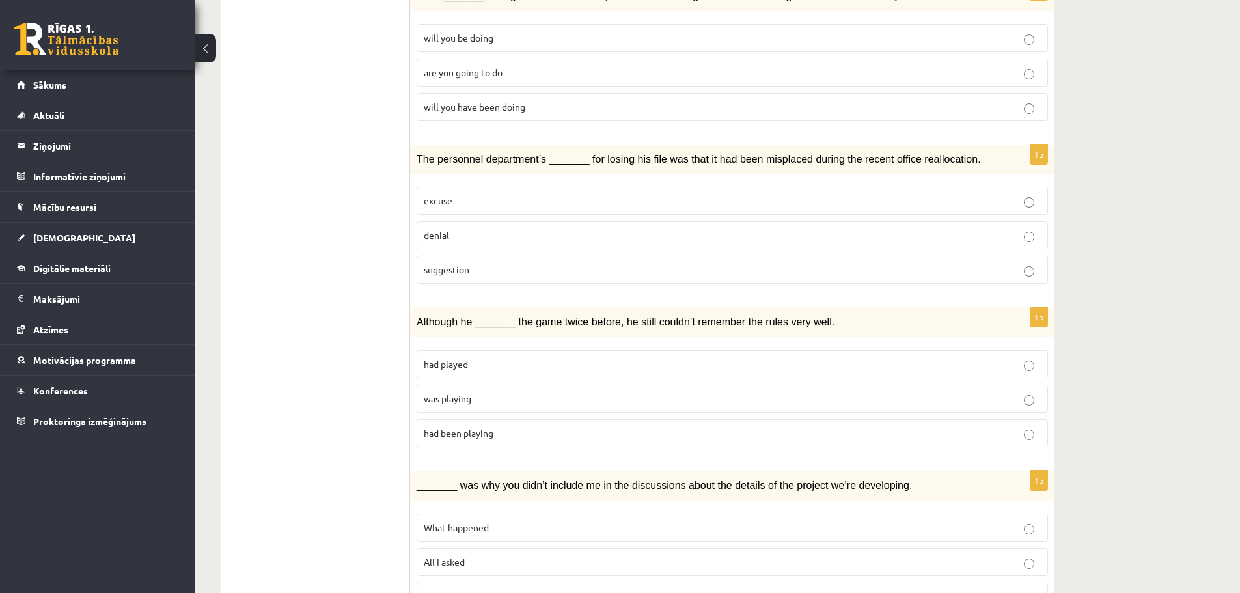
scroll to position [456, 0]
click at [448, 392] on span "was playing" at bounding box center [448, 398] width 48 height 12
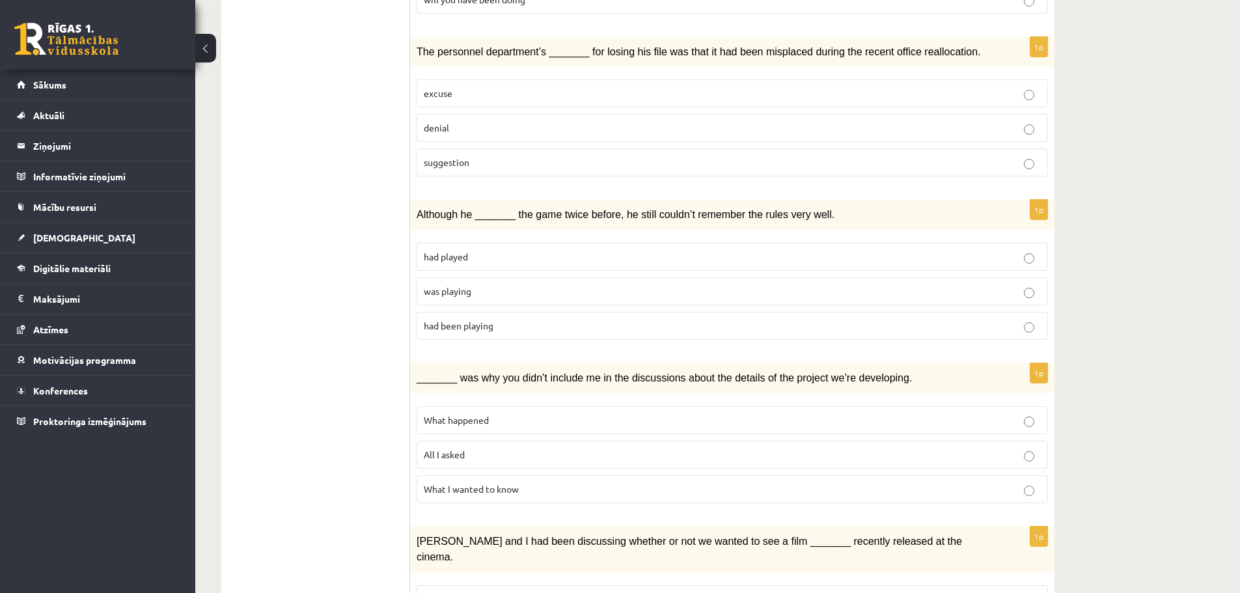
scroll to position [586, 0]
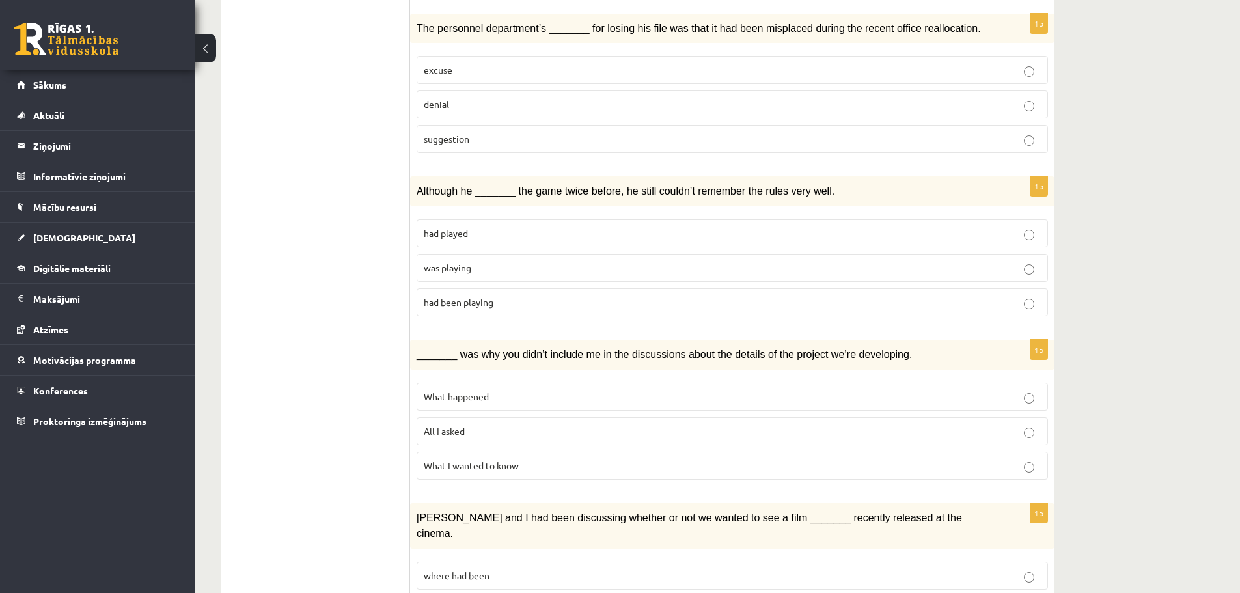
click at [484, 392] on span "What happened" at bounding box center [456, 397] width 65 height 12
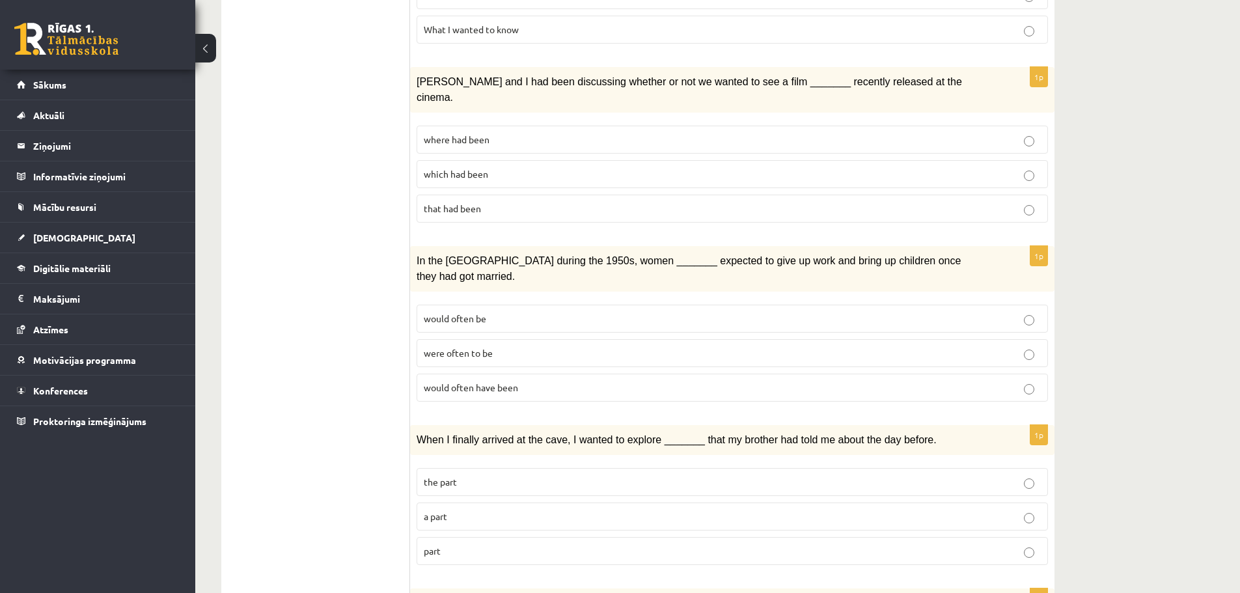
scroll to position [1042, 0]
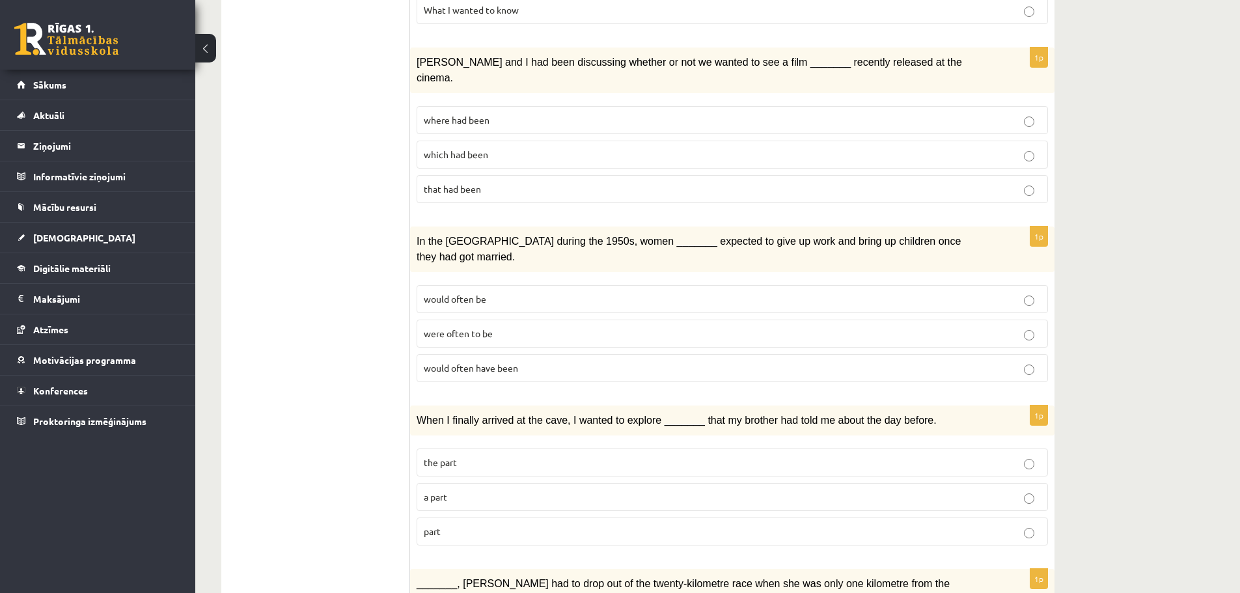
click at [501, 106] on label "where had been" at bounding box center [733, 120] width 632 height 28
click at [494, 361] on p "would often have been" at bounding box center [732, 368] width 617 height 14
click at [464, 525] on p "part" at bounding box center [732, 532] width 617 height 14
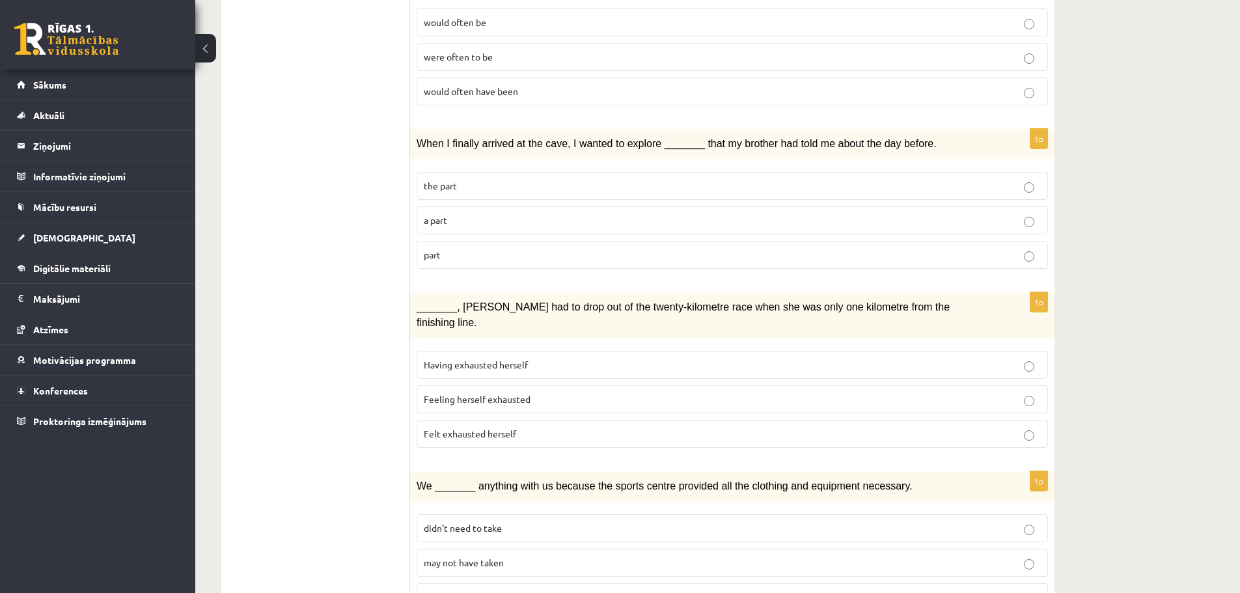
scroll to position [1332, 0]
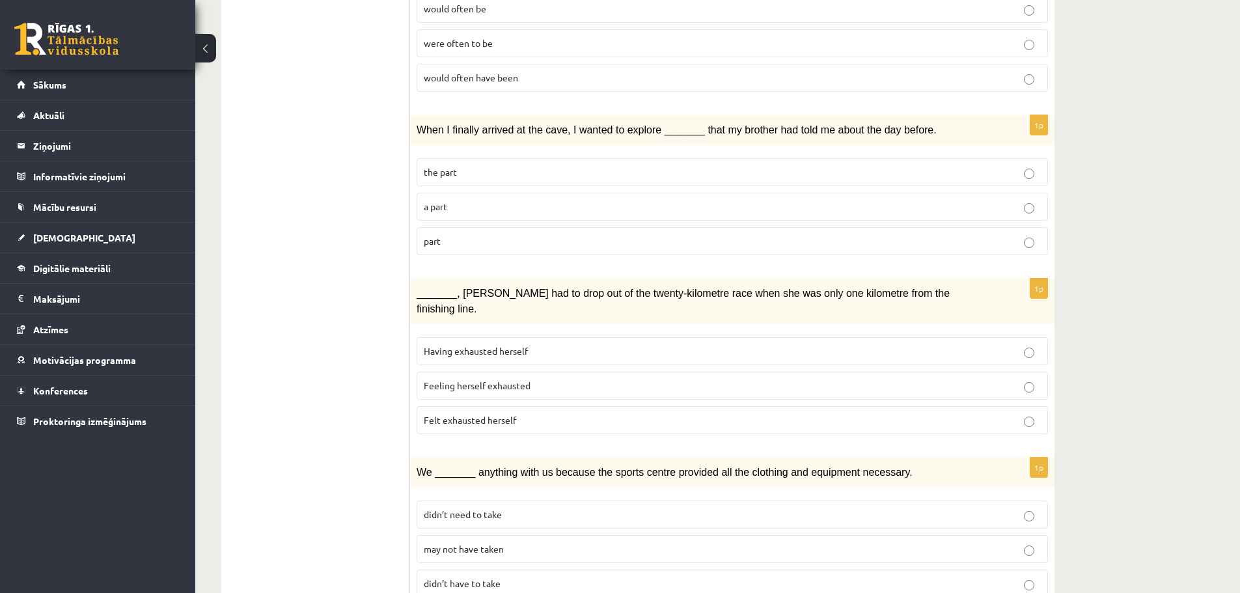
click at [484, 414] on span "Felt exhausted herself" at bounding box center [470, 420] width 92 height 12
click at [459, 543] on span "may not have taken" at bounding box center [464, 549] width 80 height 12
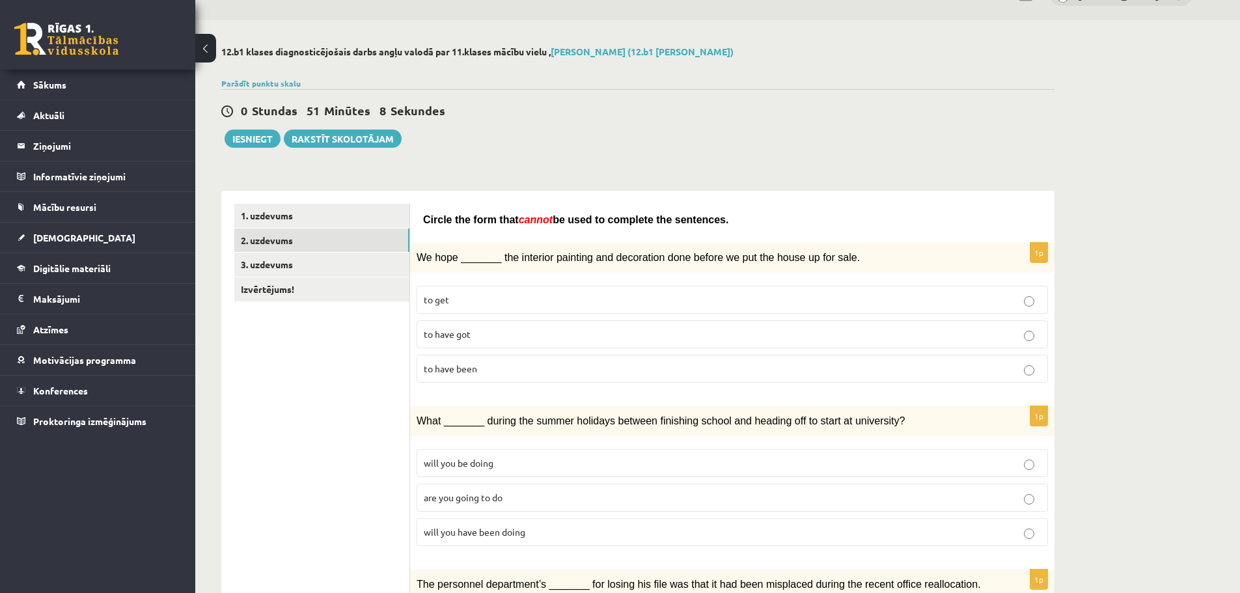
scroll to position [0, 0]
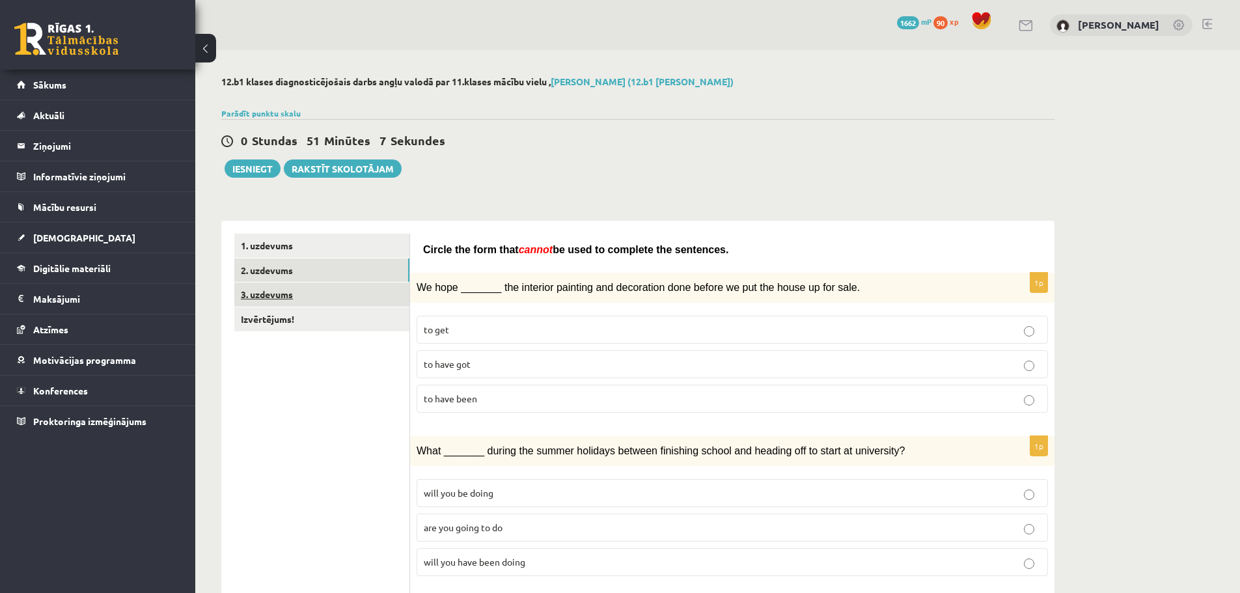
click at [263, 300] on link "3. uzdevums" at bounding box center [321, 295] width 175 height 24
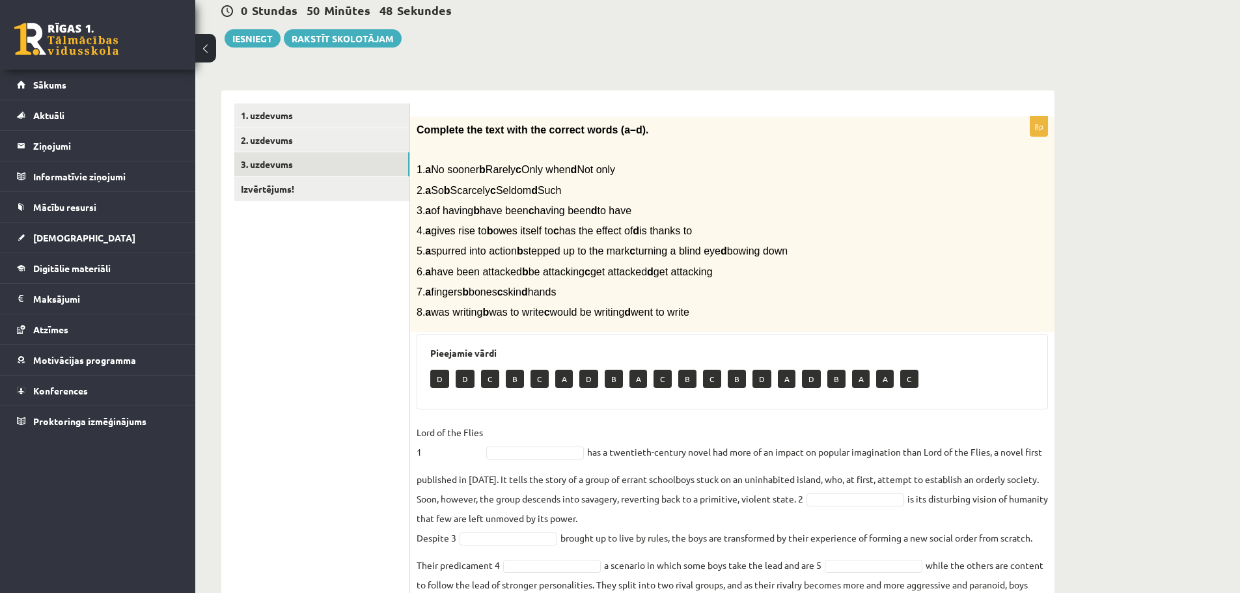
scroll to position [264, 0]
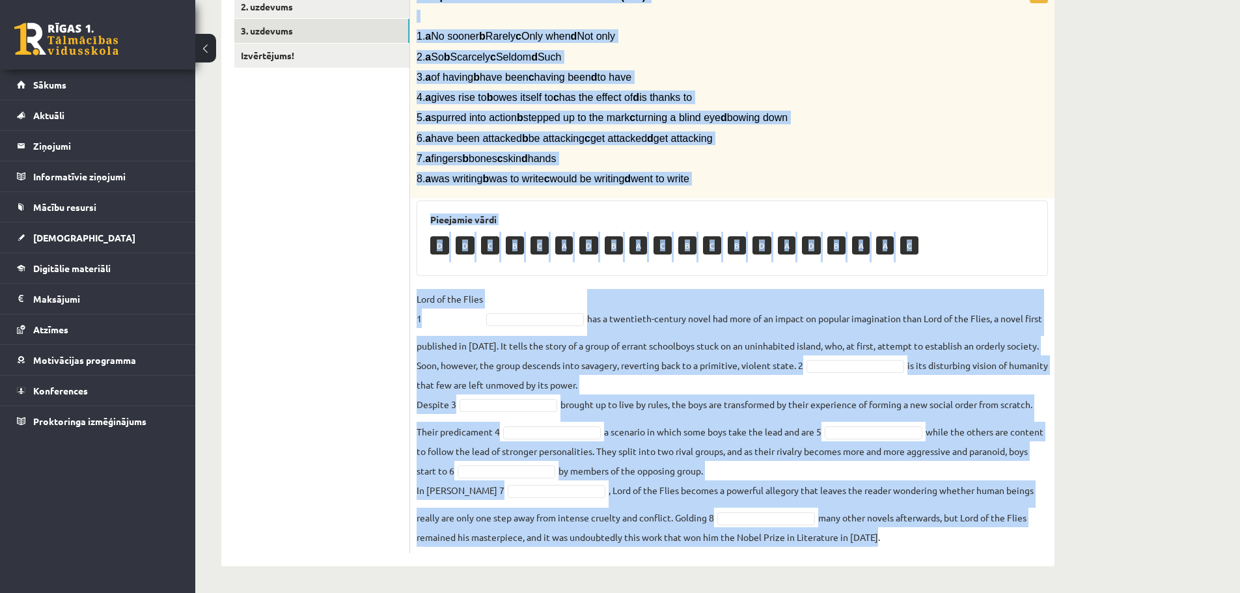
drag, startPoint x: 416, startPoint y: 130, endPoint x: 954, endPoint y: 621, distance: 728.6
click at [954, 329] on html "0 Dāvanas 1662 mP 90 xp Anžela Aleksandrova Sākums Aktuāli Kā mācīties eSKOLĀ K…" at bounding box center [620, 32] width 1240 height 593
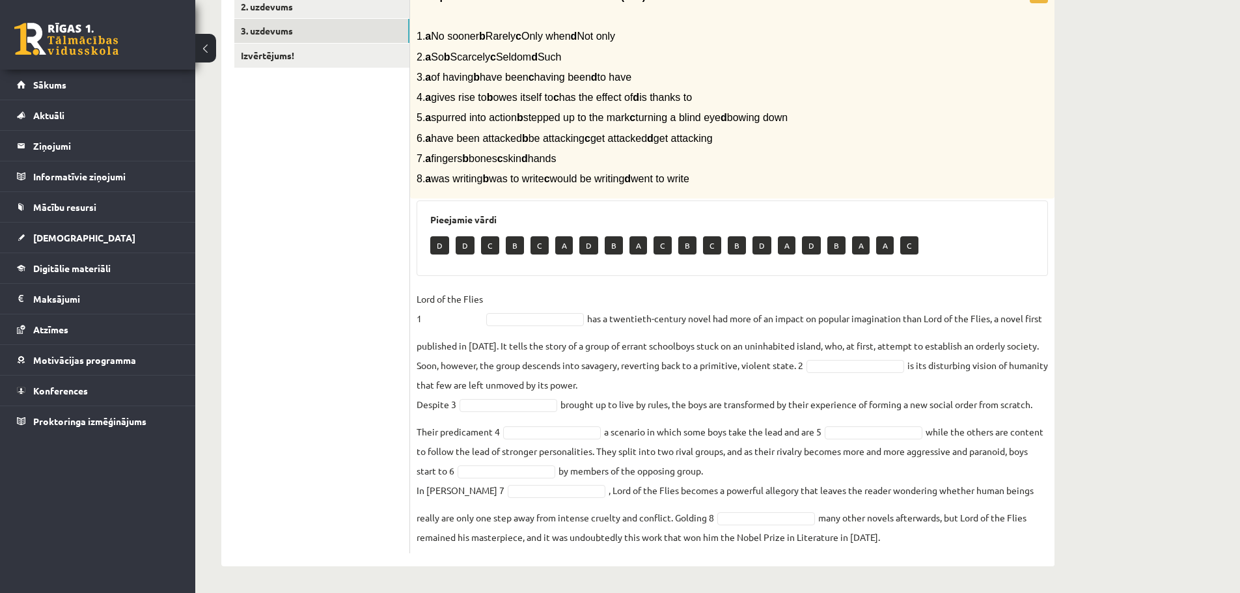
click at [335, 285] on ul "1. uzdevums 2. uzdevums 3. uzdevums Izvērtējums!" at bounding box center [322, 261] width 176 height 583
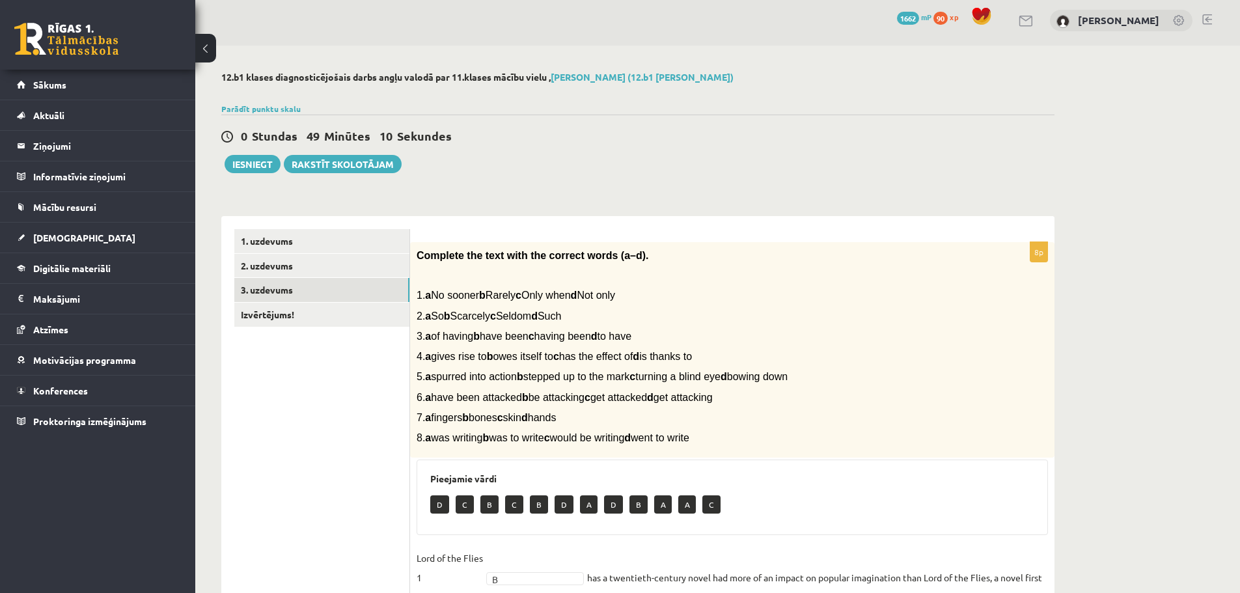
scroll to position [0, 0]
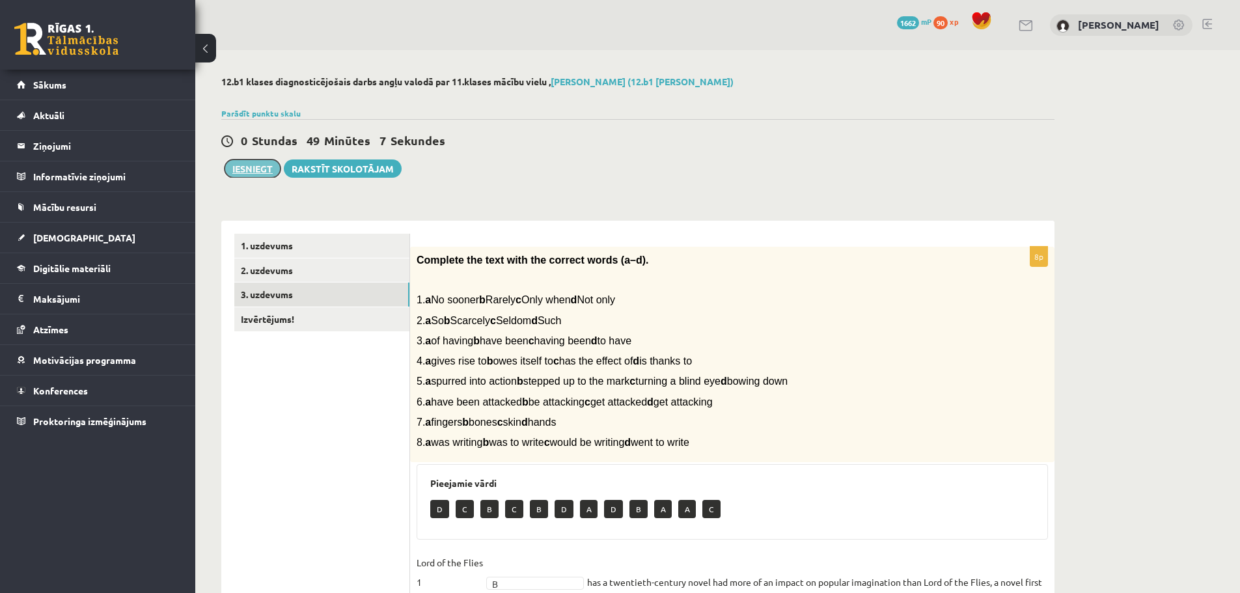
click at [249, 170] on button "Iesniegt" at bounding box center [253, 169] width 56 height 18
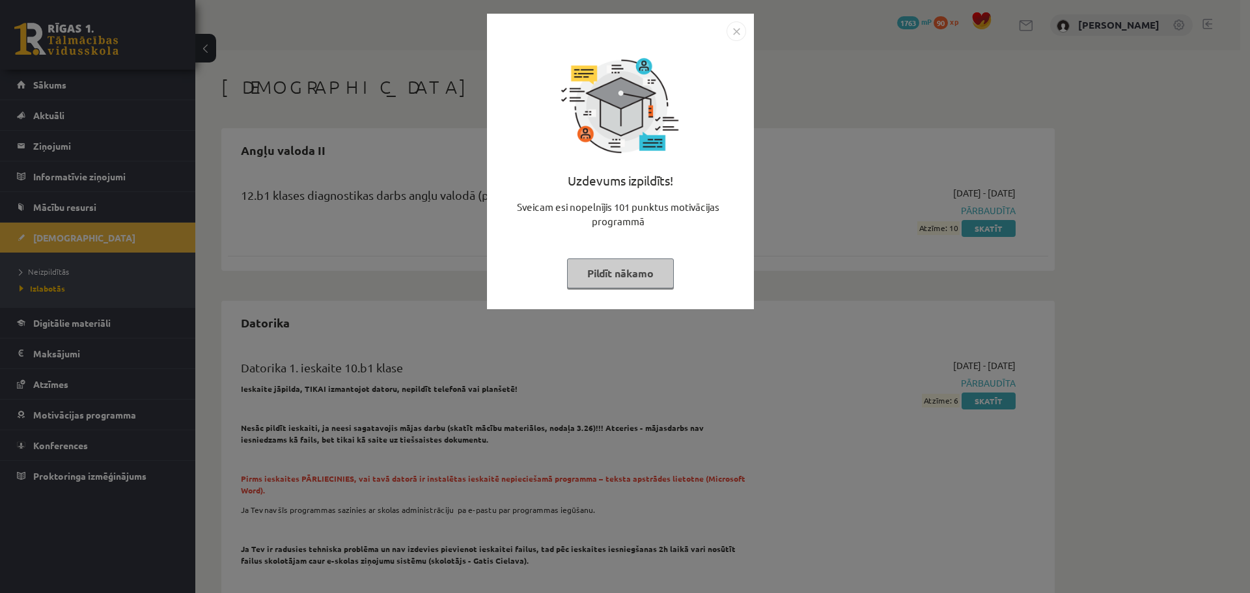
click at [632, 276] on button "Pildīt nākamo" at bounding box center [620, 273] width 107 height 30
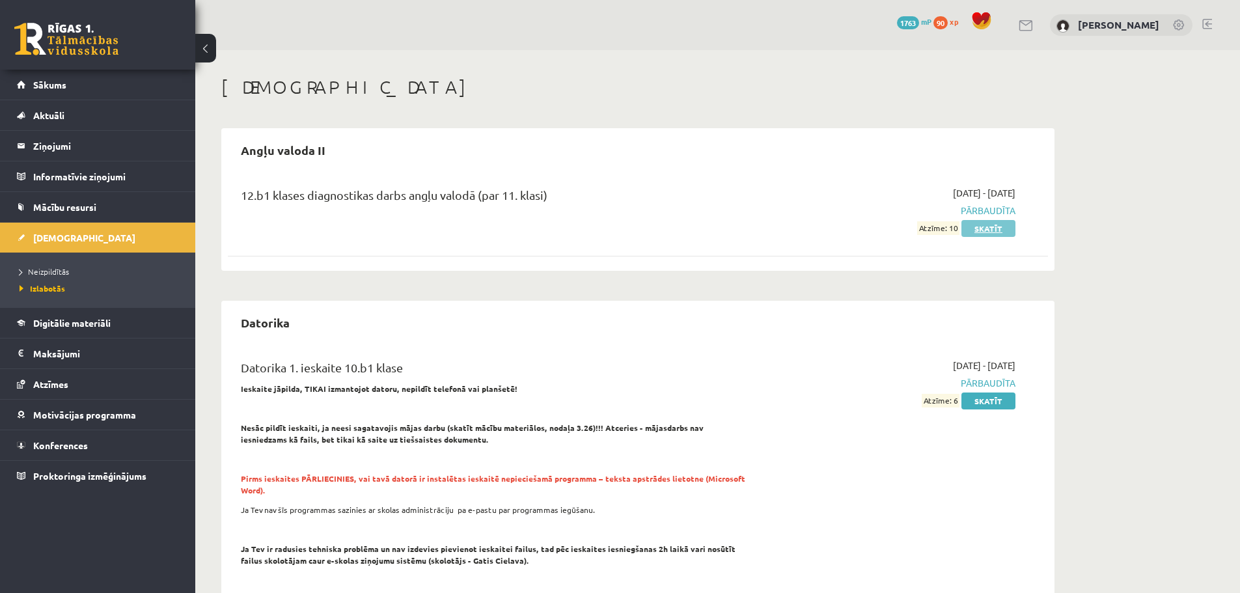
click at [996, 230] on link "Skatīt" at bounding box center [989, 228] width 54 height 17
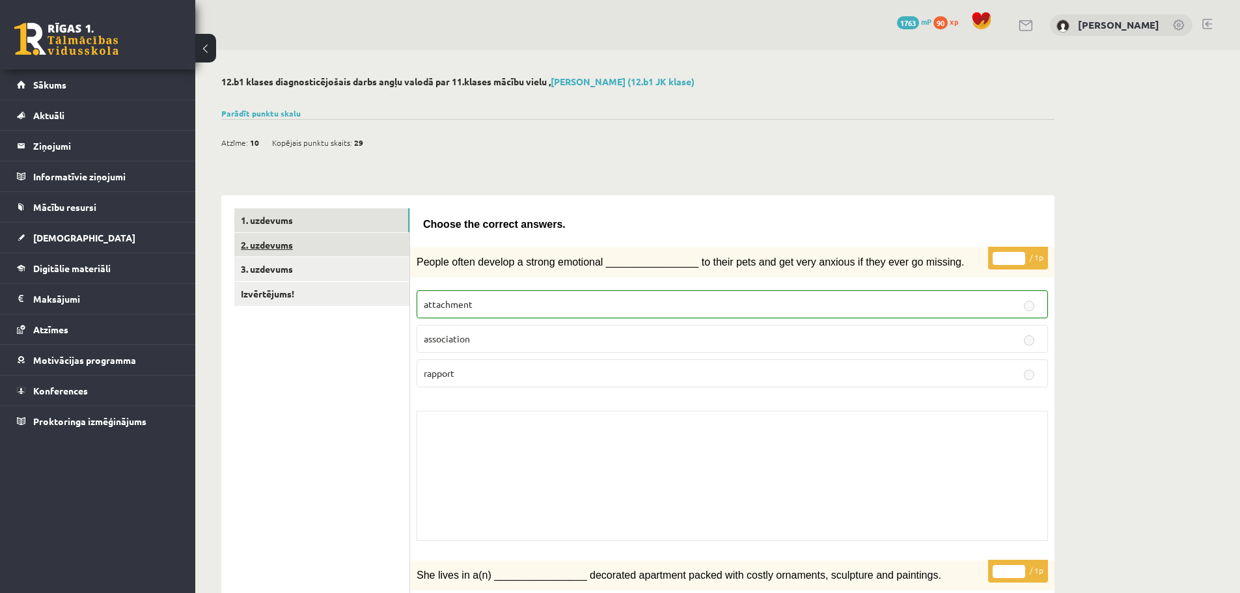
click at [281, 241] on link "2. uzdevums" at bounding box center [321, 245] width 175 height 24
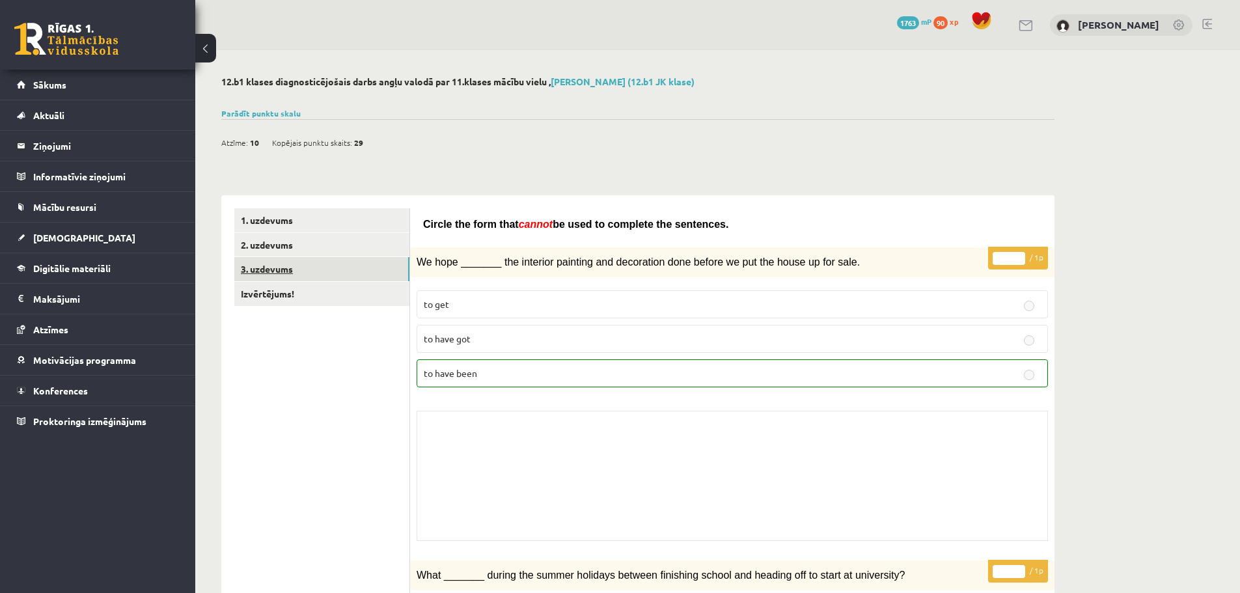
click at [264, 269] on link "3. uzdevums" at bounding box center [321, 269] width 175 height 24
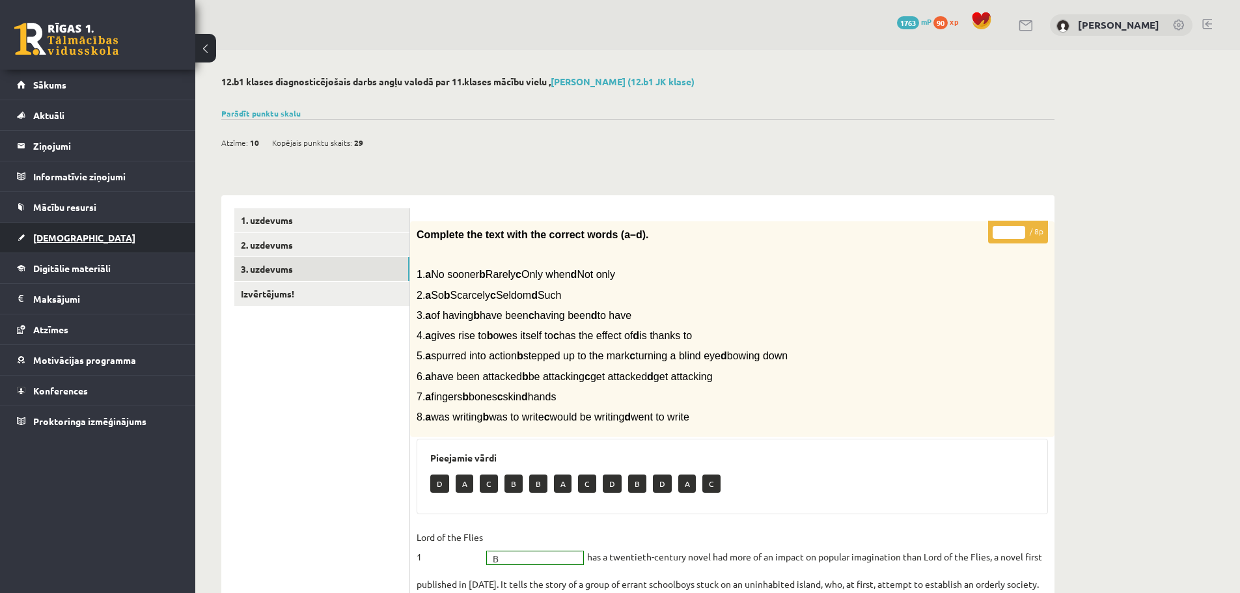
click at [68, 239] on span "[DEMOGRAPHIC_DATA]" at bounding box center [84, 238] width 102 height 12
